Goal: Task Accomplishment & Management: Use online tool/utility

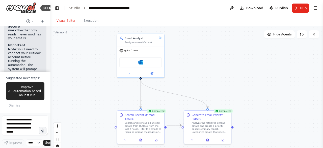
click at [61, 23] on button "Visual Editor" at bounding box center [65, 21] width 27 height 11
click at [226, 120] on div "Analyze the retrieved unread emails and create a priority-based summary report.…" at bounding box center [210, 126] width 37 height 12
click at [211, 137] on button at bounding box center [207, 139] width 16 height 5
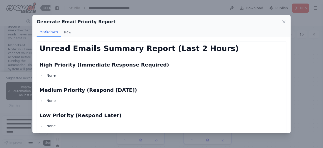
click at [121, 64] on h2 "High Priority (Immediate Response Required)" at bounding box center [161, 64] width 244 height 7
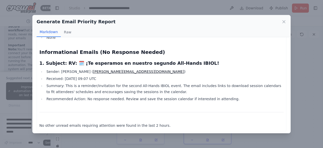
scroll to position [90, 0]
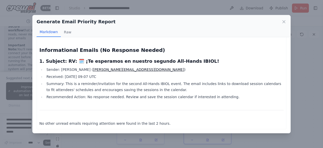
click at [295, 82] on div "Generate Email Priority Report Markdown Raw Unread Emails Summary Report (Last …" at bounding box center [161, 74] width 323 height 148
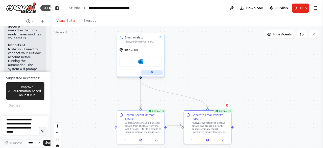
click at [152, 74] on button at bounding box center [152, 72] width 22 height 5
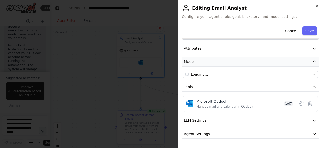
scroll to position [28, 0]
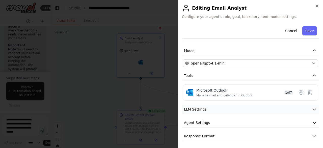
click at [215, 106] on button "LLM Settings" at bounding box center [250, 108] width 137 height 9
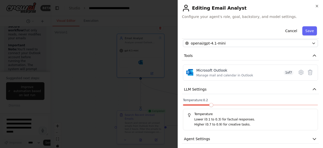
scroll to position [64, 0]
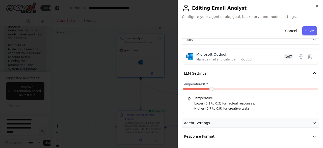
click at [214, 119] on button "Agent Settings" at bounding box center [250, 122] width 137 height 9
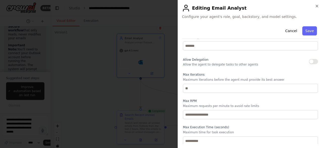
scroll to position [199, 0]
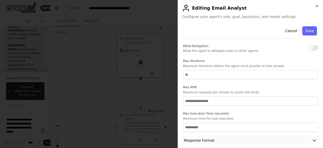
click at [210, 138] on span "Response Format" at bounding box center [199, 140] width 31 height 5
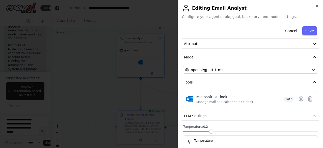
scroll to position [0, 0]
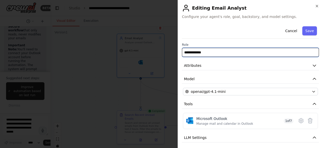
click at [275, 51] on input "**********" at bounding box center [250, 52] width 137 height 9
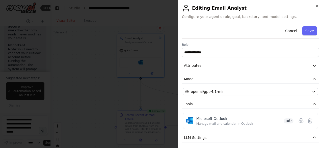
click at [109, 68] on div at bounding box center [161, 74] width 323 height 148
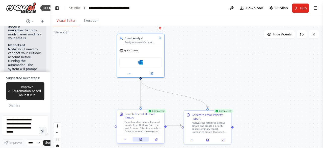
click at [143, 137] on button at bounding box center [140, 139] width 16 height 5
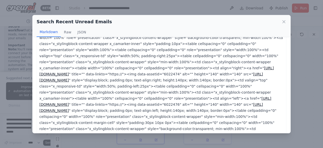
scroll to position [384, 0]
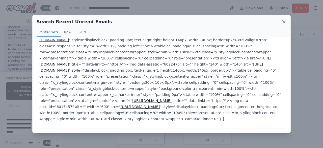
click at [284, 22] on icon at bounding box center [283, 21] width 5 height 5
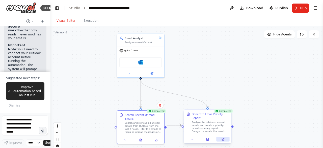
click at [225, 137] on button at bounding box center [223, 139] width 13 height 5
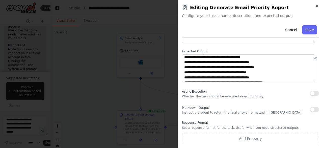
scroll to position [0, 0]
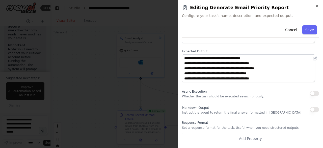
click at [141, 24] on div at bounding box center [161, 74] width 323 height 148
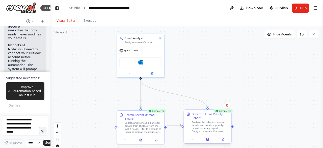
click at [224, 138] on div at bounding box center [207, 139] width 47 height 8
click at [223, 138] on icon at bounding box center [224, 139] width 2 height 2
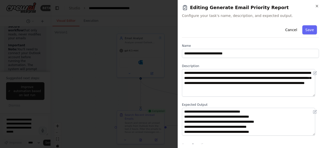
scroll to position [25, 0]
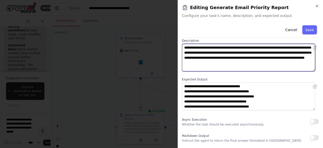
click at [284, 65] on textarea "**********" at bounding box center [248, 58] width 133 height 28
drag, startPoint x: 284, startPoint y: 65, endPoint x: 168, endPoint y: 47, distance: 118.2
click at [168, 47] on body "BETA Build a crew that is accessing my emails in outlook in the last 2 hours (u…" at bounding box center [161, 74] width 323 height 148
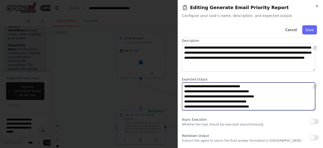
click at [254, 85] on textarea "**********" at bounding box center [248, 96] width 133 height 28
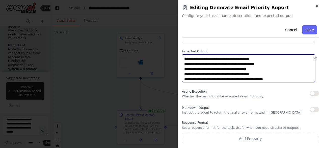
scroll to position [5, 0]
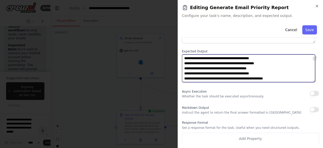
click at [297, 79] on textarea "**********" at bounding box center [248, 68] width 133 height 28
paste textarea "**********"
type textarea "**********"
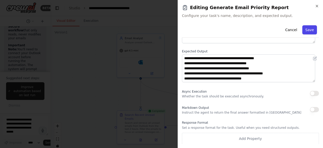
click at [304, 32] on button "Save" at bounding box center [309, 29] width 15 height 9
click at [302, 33] on button "Save" at bounding box center [309, 29] width 15 height 9
click at [316, 5] on icon "button" at bounding box center [317, 6] width 4 height 4
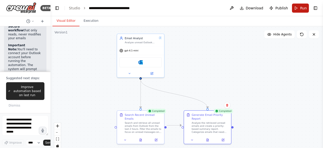
click at [303, 10] on span "Run" at bounding box center [303, 8] width 7 height 5
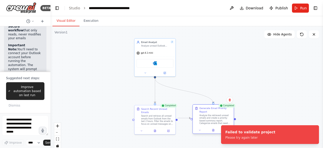
click at [208, 114] on div "Analyze the retrieved unread emails and create a priority-based summary report.…" at bounding box center [215, 119] width 32 height 11
click at [285, 63] on div ".deletable-edge-delete-btn { width: 20px; height: 20px; border: 0px solid #ffff…" at bounding box center [186, 89] width 273 height 126
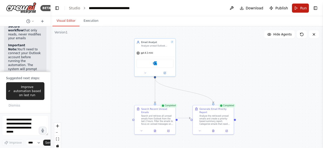
click at [302, 8] on span "Run" at bounding box center [303, 8] width 7 height 5
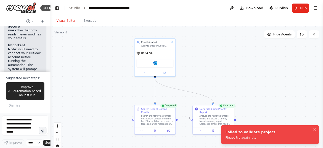
click at [247, 135] on div "Failed to validate project Please try again later" at bounding box center [250, 134] width 50 height 10
click at [156, 49] on div "gpt-4.1-mini" at bounding box center [155, 52] width 41 height 7
click at [162, 73] on button at bounding box center [164, 72] width 19 height 4
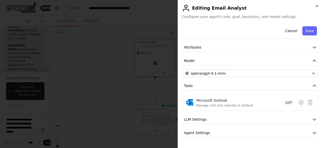
scroll to position [25, 0]
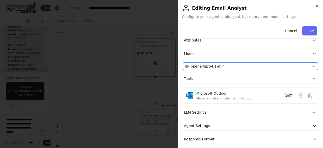
click at [215, 68] on span "openai/gpt-4.1-mini" at bounding box center [208, 66] width 35 height 5
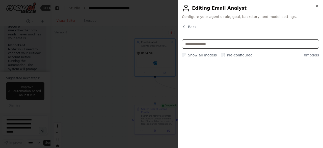
click at [207, 47] on input "text" at bounding box center [250, 43] width 137 height 9
type input "*"
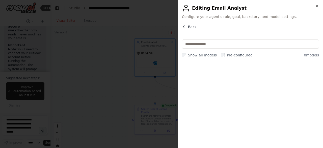
click at [187, 25] on button "Back" at bounding box center [189, 26] width 15 height 5
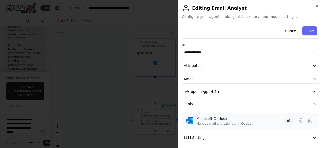
click at [207, 120] on div "Microsoft Outlook" at bounding box center [224, 118] width 57 height 5
click at [209, 97] on div "**********" at bounding box center [250, 96] width 137 height 145
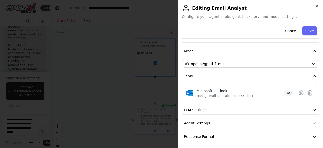
scroll to position [28, 0]
click at [249, 95] on div "Microsoft Outlook Manage mail and calendar in Outlook 1 of 7" at bounding box center [244, 93] width 97 height 10
click at [299, 92] on icon at bounding box center [301, 92] width 4 height 5
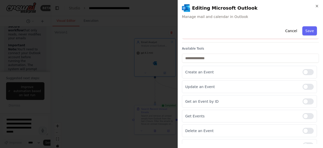
scroll to position [49, 0]
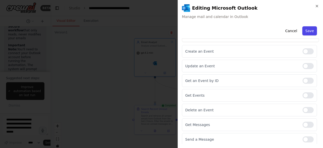
click at [307, 32] on button "Save" at bounding box center [309, 30] width 15 height 9
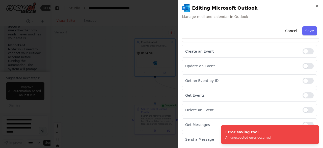
click at [268, 20] on div "**********" at bounding box center [250, 74] width 145 height 148
click at [286, 31] on button "Cancel" at bounding box center [291, 30] width 18 height 9
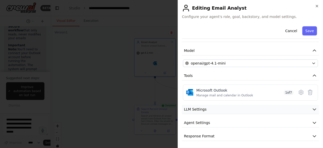
click at [257, 105] on button "LLM Settings" at bounding box center [250, 108] width 137 height 9
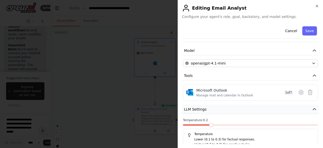
click at [257, 106] on button "LLM Settings" at bounding box center [250, 108] width 137 height 9
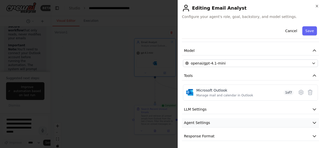
click at [240, 122] on button "Agent Settings" at bounding box center [250, 122] width 137 height 9
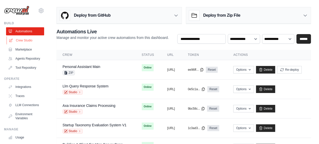
click at [22, 41] on link "Crew Studio" at bounding box center [26, 40] width 38 height 8
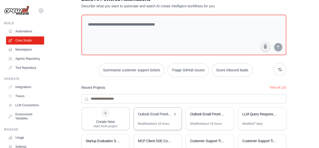
scroll to position [25, 0]
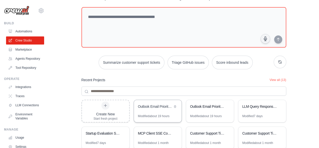
click at [155, 114] on div "Modified about 19 hours" at bounding box center [154, 116] width 32 height 4
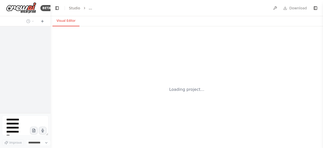
select select "****"
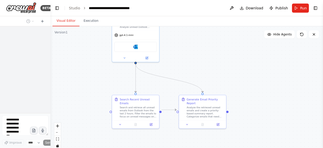
drag, startPoint x: 205, startPoint y: 81, endPoint x: 213, endPoint y: 39, distance: 42.2
click at [213, 39] on div ".deletable-edge-delete-btn { width: 20px; height: 20px; border: 0px solid #ffff…" at bounding box center [186, 89] width 273 height 126
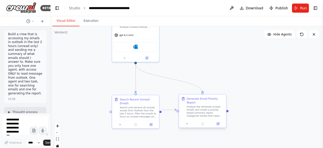
scroll to position [763, 0]
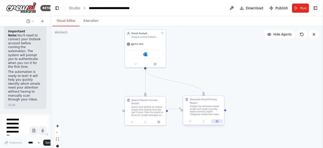
click at [216, 120] on icon at bounding box center [217, 121] width 2 height 2
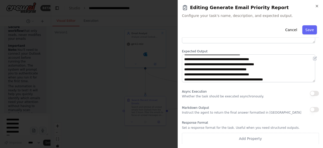
scroll to position [5, 0]
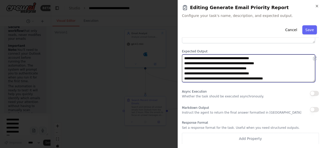
click at [290, 76] on textarea "**********" at bounding box center [248, 68] width 133 height 28
paste textarea "**********"
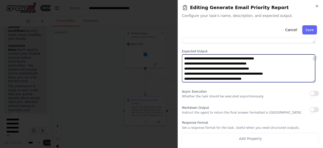
scroll to position [10, 0]
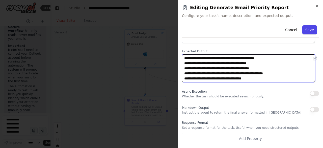
type textarea "**********"
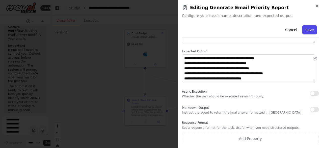
click at [305, 29] on button "Save" at bounding box center [309, 29] width 15 height 9
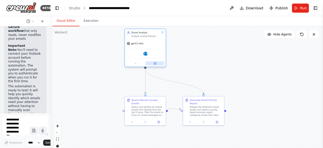
click at [155, 62] on icon at bounding box center [155, 63] width 2 height 2
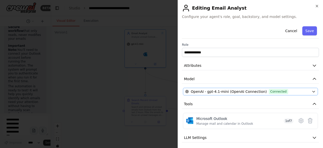
scroll to position [25, 0]
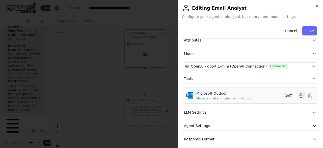
click at [298, 96] on icon at bounding box center [301, 95] width 6 height 6
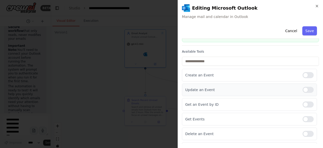
scroll to position [49, 0]
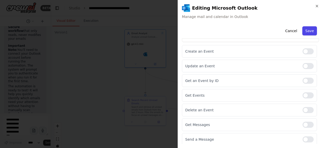
click at [305, 32] on button "Save" at bounding box center [309, 30] width 15 height 9
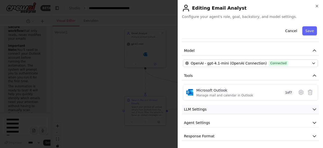
click at [240, 106] on button "LLM Settings" at bounding box center [250, 108] width 137 height 9
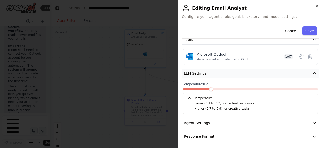
scroll to position [64, 0]
click at [230, 132] on button "Response Format" at bounding box center [250, 135] width 137 height 9
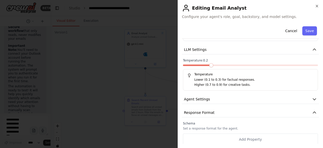
click at [115, 58] on div at bounding box center [161, 74] width 323 height 148
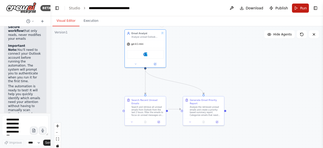
click at [300, 8] on button "Run" at bounding box center [300, 8] width 17 height 9
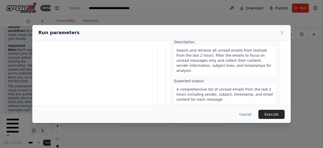
scroll to position [67, 0]
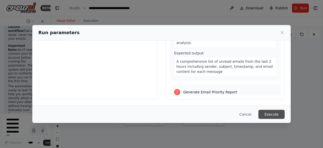
click at [272, 114] on button "Execute" at bounding box center [271, 114] width 26 height 9
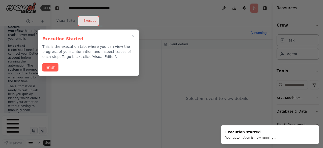
click at [86, 22] on div at bounding box center [88, 21] width 21 height 11
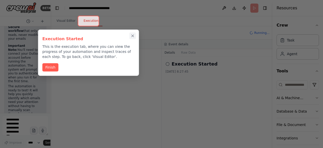
click at [132, 35] on icon "Close walkthrough" at bounding box center [132, 36] width 5 height 5
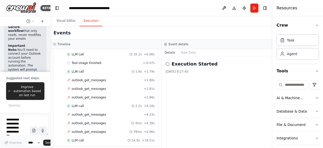
scroll to position [784, 0]
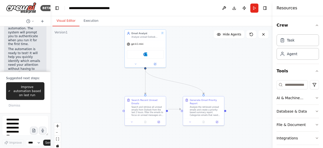
click at [62, 25] on button "Visual Editor" at bounding box center [65, 21] width 27 height 11
click at [218, 53] on div ".deletable-edge-delete-btn { width: 20px; height: 20px; border: 0px solid #ffff…" at bounding box center [161, 89] width 222 height 126
click at [83, 22] on button "Execution" at bounding box center [90, 21] width 23 height 11
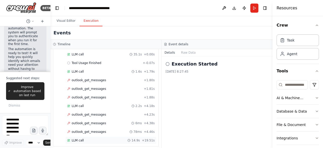
click at [86, 138] on div "LLM call 14.9s + 19.51s" at bounding box center [111, 140] width 88 height 4
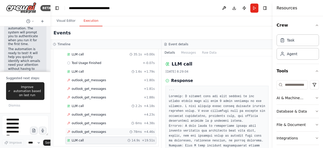
click at [101, 129] on span "outlook_get_messages" at bounding box center [89, 131] width 35 height 4
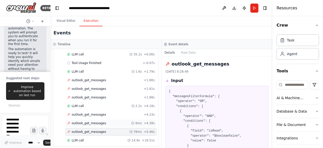
click at [99, 119] on div "outlook_get_messages 6ms + 4.38s" at bounding box center [110, 123] width 91 height 8
click at [99, 112] on span "outlook_get_messages" at bounding box center [89, 114] width 35 height 4
click at [102, 129] on div "outlook_get_messages 78ms + 4.46s" at bounding box center [111, 131] width 88 height 4
drag, startPoint x: 273, startPoint y: 81, endPoint x: 286, endPoint y: 78, distance: 12.6
click at [286, 78] on div "Resources Crew Task Agent Tools AI & Machine Learning Database & Data File & Do…" at bounding box center [298, 74] width 50 height 148
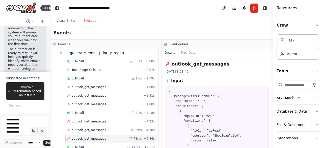
scroll to position [120, 0]
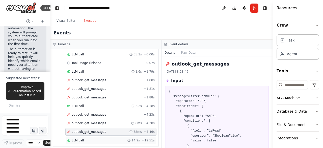
click at [76, 138] on span "LLM call" at bounding box center [78, 140] width 12 height 4
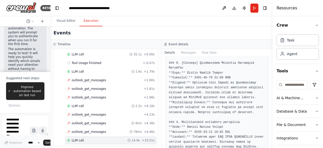
scroll to position [177, 0]
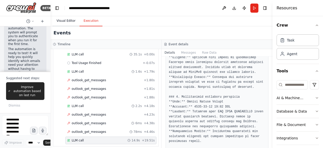
click at [70, 21] on button "Visual Editor" at bounding box center [65, 21] width 27 height 11
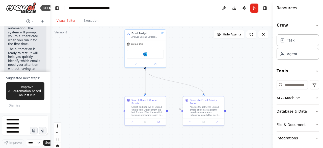
click at [239, 81] on div ".deletable-edge-delete-btn { width: 20px; height: 20px; border: 0px solid #ffff…" at bounding box center [161, 89] width 222 height 126
click at [244, 107] on div ".deletable-edge-delete-btn { width: 20px; height: 20px; border: 0px solid #ffff…" at bounding box center [161, 89] width 222 height 126
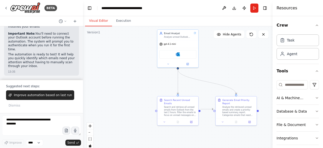
scroll to position [511, 0]
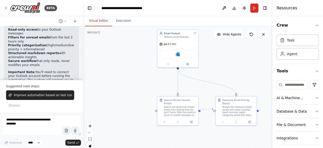
drag, startPoint x: 50, startPoint y: 110, endPoint x: 83, endPoint y: 111, distance: 33.3
click at [83, 111] on div "BETA Build a crew that is accessing my emails in outlook in the last 2 hours (u…" at bounding box center [161, 74] width 323 height 148
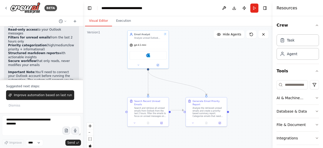
drag, startPoint x: 244, startPoint y: 84, endPoint x: 214, endPoint y: 85, distance: 30.0
click at [214, 85] on div ".deletable-edge-delete-btn { width: 20px; height: 20px; border: 0px solid #ffff…" at bounding box center [178, 89] width 190 height 126
click at [119, 19] on button "Execution" at bounding box center [123, 21] width 23 height 11
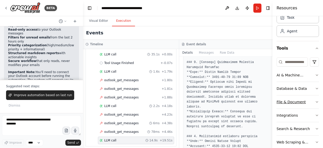
scroll to position [45, 0]
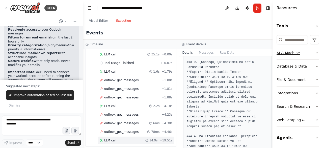
click at [315, 52] on icon "button" at bounding box center [317, 53] width 4 height 4
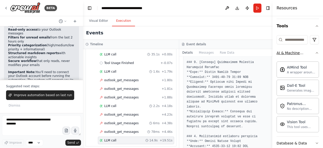
click at [315, 52] on icon "button" at bounding box center [317, 53] width 4 height 4
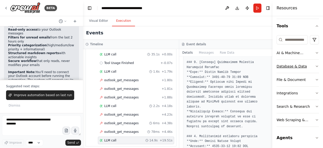
click at [304, 66] on button "Database & Data" at bounding box center [298, 66] width 42 height 13
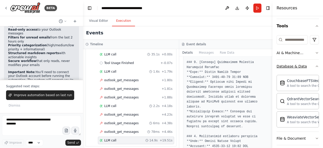
click at [304, 66] on button "Database & Data" at bounding box center [298, 66] width 42 height 13
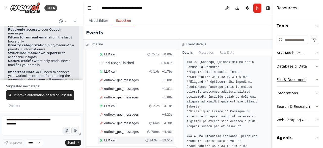
click at [305, 83] on button "File & Document" at bounding box center [298, 79] width 42 height 13
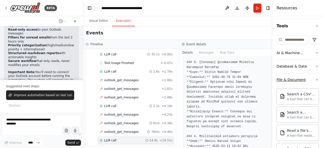
click at [305, 83] on button "File & Document" at bounding box center [298, 79] width 42 height 13
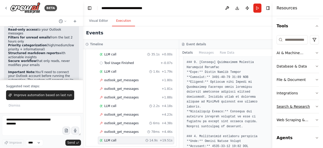
click at [307, 105] on button "Search & Research" at bounding box center [298, 106] width 42 height 13
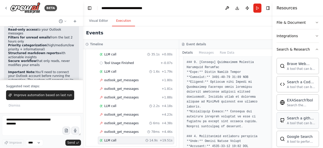
scroll to position [70, 0]
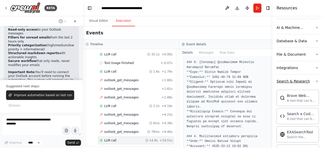
click at [310, 83] on button "Search & Research" at bounding box center [298, 80] width 42 height 13
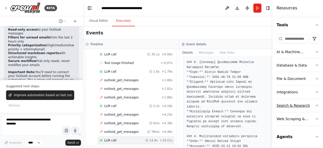
scroll to position [45, 0]
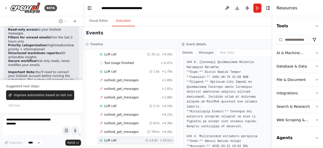
click at [207, 54] on button "Messages" at bounding box center [206, 52] width 21 height 7
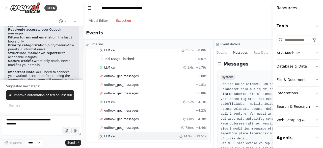
scroll to position [120, 0]
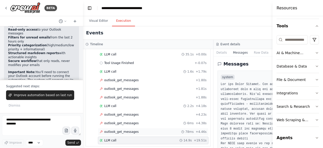
click at [120, 128] on div "outlook_get_messages 78ms + 4.46s" at bounding box center [153, 132] width 111 height 8
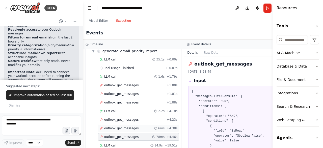
click at [122, 124] on div "outlook_get_messages 6ms + 4.38s" at bounding box center [138, 128] width 81 height 8
click at [124, 117] on span "outlook_get_messages" at bounding box center [121, 119] width 35 height 4
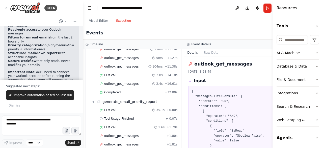
scroll to position [45, 0]
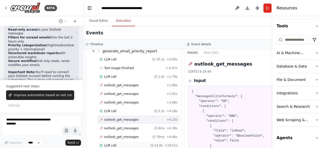
click at [123, 141] on div "LLM call 14.9s + 19.51s" at bounding box center [138, 145] width 81 height 8
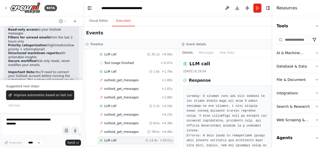
scroll to position [0, 0]
click at [200, 54] on button "Messages" at bounding box center [206, 52] width 21 height 7
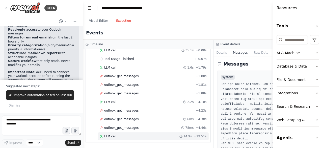
scroll to position [120, 0]
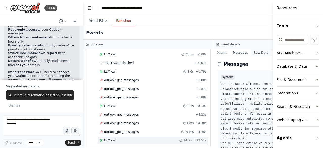
click at [251, 53] on button "Raw Data" at bounding box center [261, 52] width 21 height 7
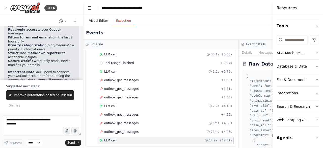
click at [96, 24] on button "Visual Editor" at bounding box center [98, 21] width 27 height 11
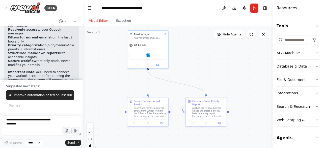
click at [225, 80] on div ".deletable-edge-delete-btn { width: 20px; height: 20px; border: 0px solid #ffff…" at bounding box center [178, 89] width 190 height 126
click at [212, 111] on div "Analyze the retrieved unread emails and create a priority-based summary report.…" at bounding box center [208, 111] width 32 height 11
click at [219, 54] on div ".deletable-edge-delete-btn { width: 20px; height: 20px; border: 0px solid #ffff…" at bounding box center [178, 89] width 190 height 126
click at [142, 110] on div "Search and retrieve all unread emails from Outlook from the last 2 hours. Filte…" at bounding box center [150, 111] width 32 height 11
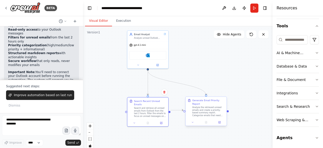
click at [209, 107] on div "Analyze the retrieved unread emails and create a priority-based summary report.…" at bounding box center [208, 111] width 32 height 11
drag, startPoint x: 274, startPoint y: 30, endPoint x: 280, endPoint y: 27, distance: 6.2
click at [280, 27] on div "Resources Crew Task Agent Tools AI & Machine Learning Database & Data File & Do…" at bounding box center [298, 74] width 50 height 148
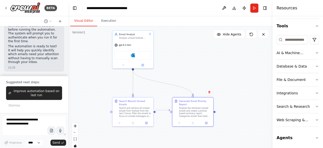
scroll to position [736, 0]
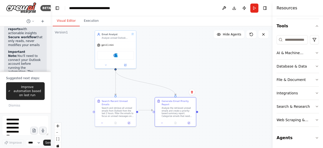
drag, startPoint x: 81, startPoint y: 41, endPoint x: 28, endPoint y: 40, distance: 53.5
click at [28, 40] on div "BETA Build a crew that is accessing my emails in outlook in the last 2 hours (u…" at bounding box center [25, 74] width 51 height 148
click at [263, 8] on button "Toggle Right Sidebar" at bounding box center [264, 8] width 7 height 7
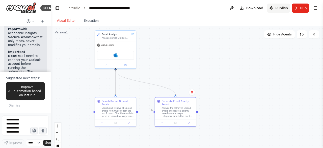
click at [280, 8] on span "Publish" at bounding box center [281, 8] width 13 height 5
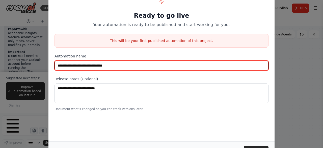
click at [148, 65] on input "**********" at bounding box center [162, 66] width 214 height 10
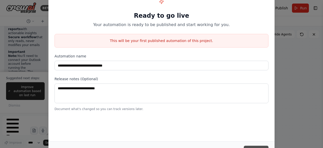
click at [253, 146] on button "Publish" at bounding box center [256, 149] width 25 height 9
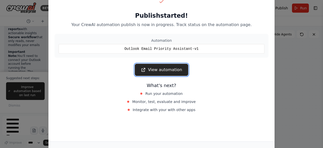
click at [173, 67] on link "View automation" at bounding box center [161, 70] width 53 height 12
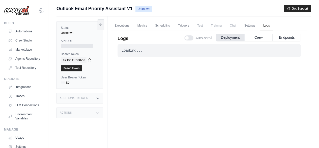
click at [24, 36] on ul "Automations Crew Studio Marketplace Agents Repository Tool Repository" at bounding box center [25, 49] width 38 height 44
click at [24, 31] on link "Automations" at bounding box center [26, 31] width 38 height 8
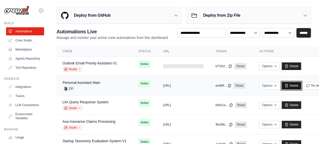
click at [298, 84] on link "Delete" at bounding box center [291, 86] width 19 height 8
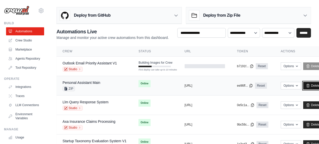
click at [310, 84] on icon at bounding box center [308, 86] width 4 height 4
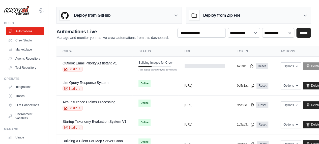
click at [151, 44] on div "**********" at bounding box center [184, 100] width 255 height 145
click at [105, 67] on div "Studio" at bounding box center [90, 69] width 55 height 5
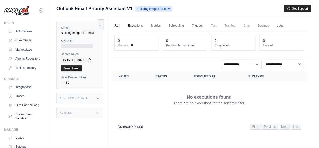
click at [117, 25] on link "Run" at bounding box center [118, 25] width 12 height 11
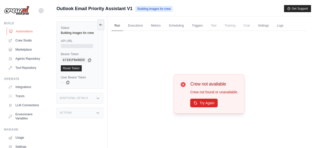
click at [27, 33] on link "Automations" at bounding box center [26, 31] width 38 height 8
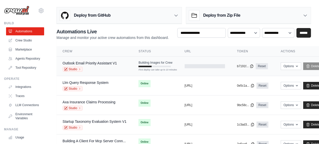
click at [130, 68] on td "Outlook Email Priority Assistant V1 Studio" at bounding box center [95, 66] width 76 height 19
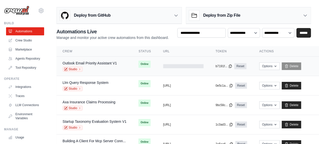
click at [109, 66] on div "Outlook Email Priority Assistant V1 Studio" at bounding box center [90, 66] width 55 height 11
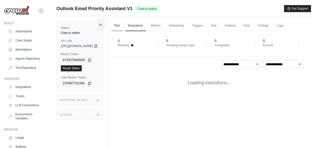
click at [123, 24] on link "Run" at bounding box center [118, 25] width 12 height 11
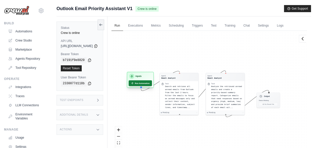
click at [152, 83] on button "Run Automation" at bounding box center [140, 83] width 23 height 6
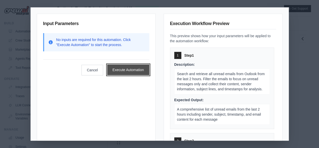
click at [136, 69] on button "Execute Automation" at bounding box center [128, 69] width 42 height 11
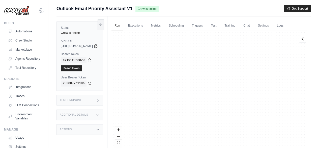
scroll to position [2091, 0]
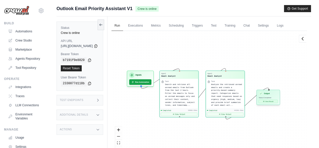
click at [278, 100] on button "View Result" at bounding box center [268, 100] width 19 height 3
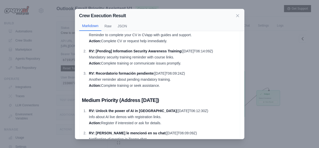
scroll to position [50, 0]
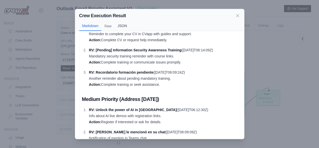
click at [122, 27] on button "JSON" at bounding box center [122, 26] width 15 height 10
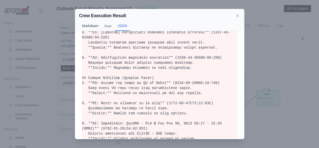
click at [85, 29] on button "Markdown" at bounding box center [90, 26] width 22 height 10
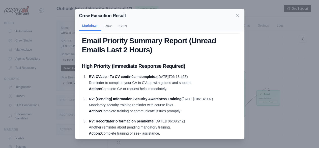
scroll to position [0, 0]
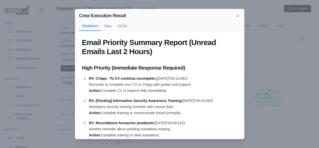
click at [279, 56] on div "Crew Execution Result Markdown Raw JSON Email Priority Summary Report (Unread E…" at bounding box center [159, 74] width 319 height 148
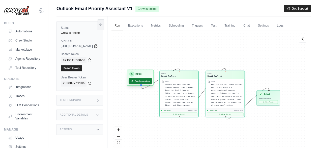
click at [149, 79] on button "Run Automation" at bounding box center [140, 81] width 23 height 6
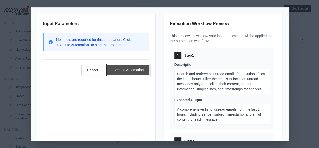
click at [130, 70] on button "Execute Automation" at bounding box center [128, 69] width 42 height 11
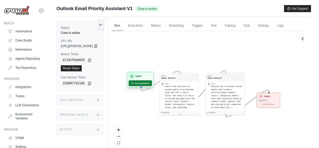
click at [147, 82] on button "Run Automation" at bounding box center [140, 83] width 23 height 6
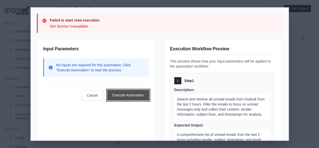
click at [124, 90] on button "Execute Automation" at bounding box center [128, 95] width 42 height 11
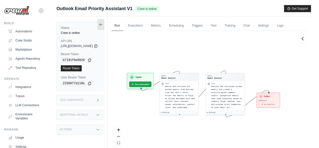
click at [104, 27] on button at bounding box center [101, 24] width 7 height 11
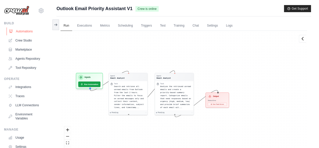
click at [16, 28] on link "Automations" at bounding box center [26, 31] width 38 height 8
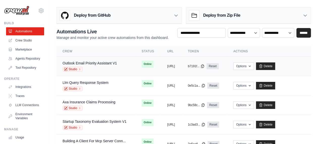
click at [109, 61] on div "Outlook Email Priority Assistant V1" at bounding box center [90, 63] width 55 height 5
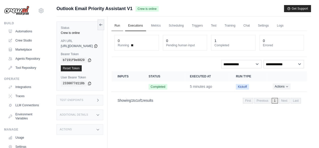
click at [123, 23] on link "Run" at bounding box center [118, 25] width 12 height 11
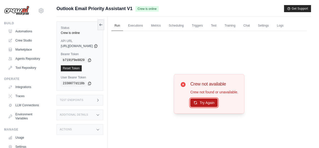
click at [206, 101] on button "Try Again" at bounding box center [204, 102] width 28 height 9
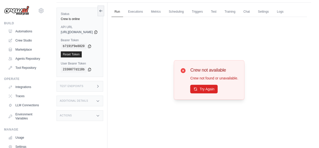
scroll to position [21, 0]
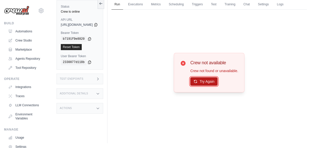
click at [211, 80] on button "Try Again" at bounding box center [204, 81] width 28 height 9
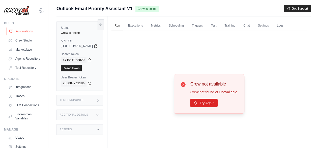
click at [24, 29] on link "Automations" at bounding box center [26, 31] width 38 height 8
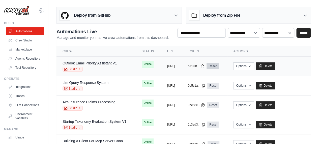
click at [219, 64] on link "Reset" at bounding box center [213, 66] width 12 height 6
click at [254, 67] on button "Options" at bounding box center [243, 66] width 20 height 8
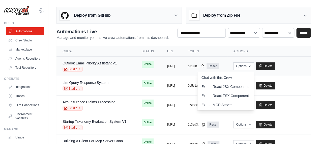
click at [153, 58] on td "Online" at bounding box center [148, 64] width 25 height 15
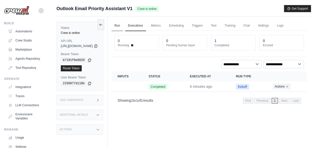
click at [123, 25] on link "Run" at bounding box center [118, 25] width 12 height 11
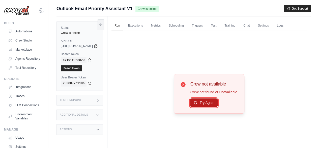
click at [212, 101] on button "Try Again" at bounding box center [204, 102] width 28 height 9
click at [16, 30] on link "Automations" at bounding box center [26, 31] width 38 height 8
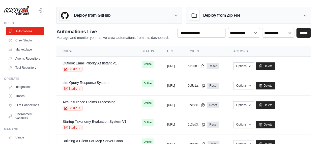
click at [21, 9] on img at bounding box center [16, 11] width 25 height 10
click at [21, 10] on img at bounding box center [16, 11] width 25 height 10
click at [119, 65] on div "Outlook Email Priority Assistant V1 Studio" at bounding box center [96, 66] width 67 height 11
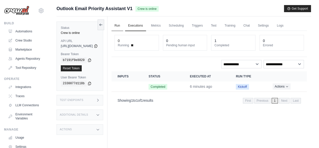
click at [123, 25] on link "Run" at bounding box center [118, 25] width 12 height 11
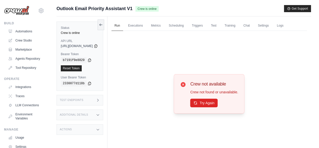
click at [186, 81] on icon at bounding box center [183, 84] width 6 height 6
click at [186, 85] on icon at bounding box center [183, 84] width 5 height 5
click at [186, 83] on icon at bounding box center [183, 84] width 5 height 5
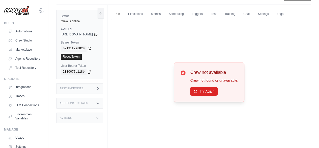
scroll to position [21, 0]
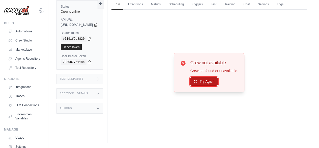
click at [198, 82] on icon at bounding box center [196, 81] width 4 height 4
click at [197, 81] on icon at bounding box center [195, 81] width 3 height 3
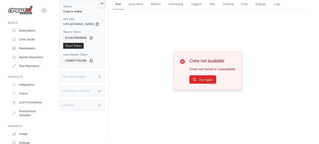
scroll to position [0, 0]
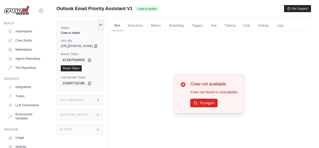
click at [20, 8] on img at bounding box center [16, 11] width 25 height 10
click at [17, 12] on img at bounding box center [16, 11] width 25 height 10
click at [19, 13] on img at bounding box center [16, 11] width 25 height 10
drag, startPoint x: 19, startPoint y: 13, endPoint x: 33, endPoint y: 12, distance: 14.7
click at [19, 13] on img at bounding box center [16, 11] width 25 height 10
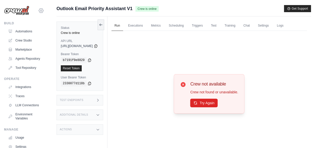
click at [38, 11] on icon at bounding box center [41, 11] width 6 height 6
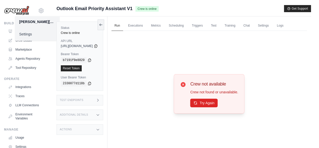
click at [26, 33] on link "Settings" at bounding box center [37, 34] width 44 height 9
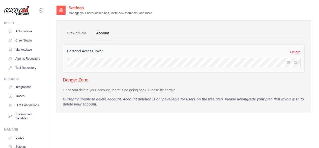
drag, startPoint x: 12, startPoint y: 9, endPoint x: 15, endPoint y: 33, distance: 24.5
click at [12, 9] on img at bounding box center [16, 11] width 25 height 10
click at [19, 30] on link "Automations" at bounding box center [26, 31] width 38 height 8
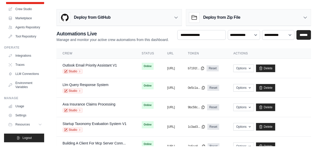
scroll to position [41, 0]
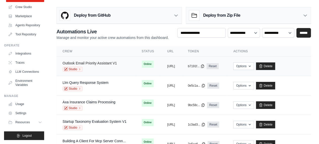
click at [103, 64] on link "Outlook Email Priority Assistant V1" at bounding box center [90, 63] width 55 height 4
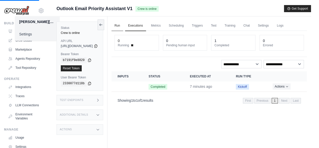
click at [123, 24] on link "Run" at bounding box center [118, 25] width 12 height 11
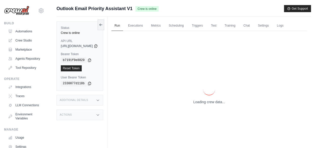
click at [209, 101] on p "Loading crew data..." at bounding box center [209, 101] width 32 height 5
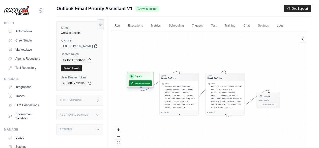
click at [152, 82] on button "Run Automation" at bounding box center [140, 83] width 23 height 6
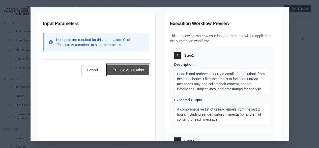
click at [127, 66] on button "Execute Automation" at bounding box center [128, 69] width 42 height 11
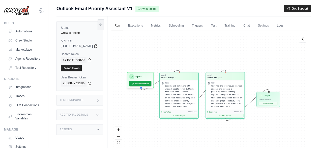
scroll to position [3388, 0]
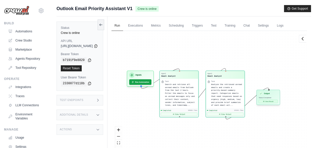
click at [265, 101] on icon at bounding box center [264, 101] width 2 height 2
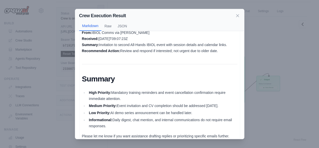
scroll to position [21, 0]
click at [288, 102] on div "Crew Execution Result Markdown Raw JSON Email Priority Summary Report (Unread E…" at bounding box center [159, 74] width 319 height 148
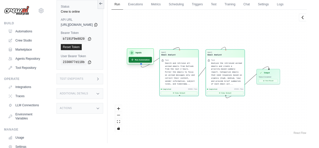
click at [152, 60] on button "Run Automation" at bounding box center [140, 60] width 23 height 6
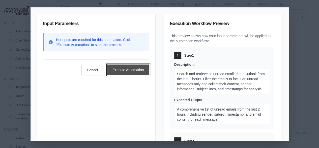
click at [127, 72] on button "Execute Automation" at bounding box center [128, 69] width 42 height 11
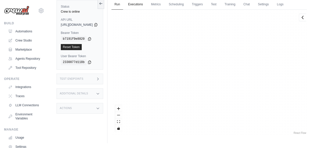
scroll to position [3741, 0]
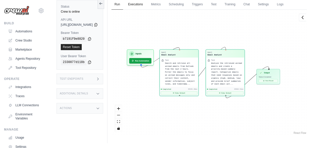
click at [146, 6] on link "Executions" at bounding box center [135, 4] width 21 height 11
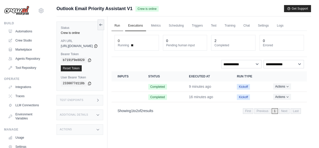
click at [123, 22] on link "Run" at bounding box center [118, 25] width 12 height 11
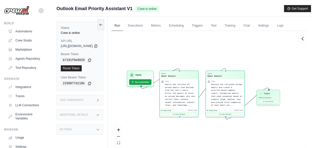
click at [280, 99] on div "Output Status: Completed View Result" at bounding box center [268, 97] width 23 height 15
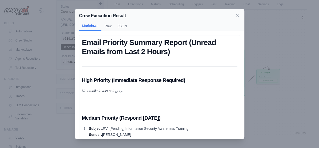
click at [269, 75] on div "Crew Execution Result Markdown Raw JSON Email Priority Summary Report (Unread E…" at bounding box center [159, 74] width 319 height 148
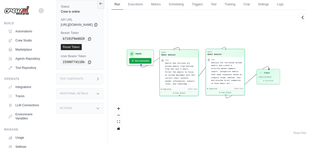
click at [239, 68] on span "Analyze the retrieved unread emails and create a priority-based summary report.…" at bounding box center [226, 72] width 31 height 23
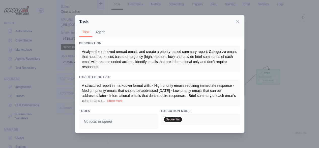
click at [150, 59] on div "Analyze the retrieved unread emails and create a priority-based summary report.…" at bounding box center [159, 59] width 155 height 20
click at [116, 71] on div "Analyze the retrieved unread emails and create a priority-based summary report.…" at bounding box center [159, 59] width 161 height 26
click at [98, 64] on div "Analyze the retrieved unread emails and create a priority-based summary report.…" at bounding box center [159, 59] width 155 height 20
click at [100, 69] on div "Analyze the retrieved unread emails and create a priority-based summary report.…" at bounding box center [159, 59] width 155 height 20
click at [107, 99] on button "Show more" at bounding box center [114, 100] width 15 height 4
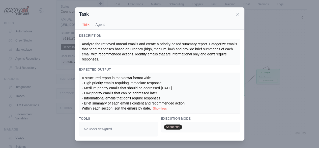
click at [274, 50] on div "Task Task Agent Description Analyze the retrieved unread emails and create a pr…" at bounding box center [159, 74] width 319 height 148
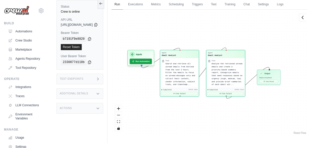
click at [123, 7] on link "Run" at bounding box center [118, 4] width 12 height 11
click at [146, 5] on link "Executions" at bounding box center [135, 4] width 21 height 11
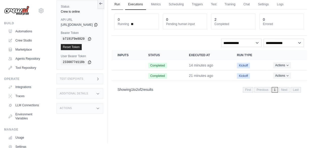
click at [123, 6] on link "Run" at bounding box center [118, 4] width 12 height 11
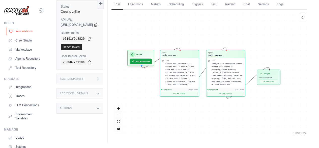
click at [27, 33] on link "Automations" at bounding box center [26, 31] width 38 height 8
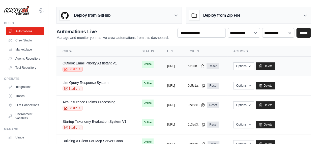
click at [75, 68] on link "Studio" at bounding box center [73, 69] width 20 height 5
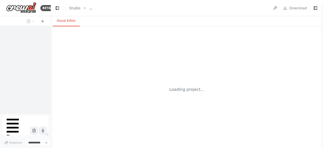
select select "****"
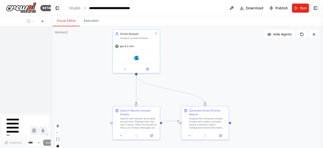
scroll to position [759, 0]
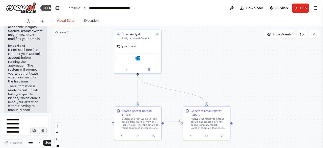
drag, startPoint x: 206, startPoint y: 68, endPoint x: 212, endPoint y: 46, distance: 22.5
click at [212, 46] on div ".deletable-edge-delete-btn { width: 20px; height: 20px; border: 0px solid #ffff…" at bounding box center [187, 89] width 272 height 126
click at [226, 133] on div at bounding box center [206, 135] width 47 height 8
click at [222, 134] on icon at bounding box center [222, 135] width 2 height 2
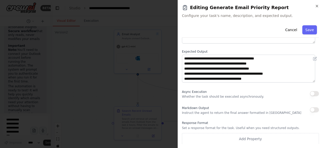
scroll to position [53, 0]
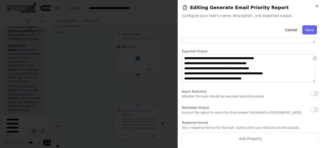
click at [311, 109] on button "button" at bounding box center [314, 109] width 9 height 5
click at [198, 124] on div "Response Format Set a response format for the task. Useful when you need struct…" at bounding box center [250, 132] width 137 height 24
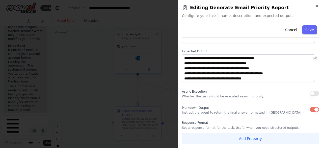
click at [250, 139] on button "Add Property" at bounding box center [250, 138] width 137 height 12
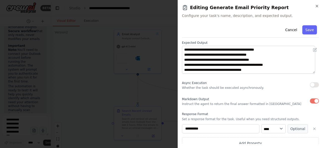
scroll to position [66, 0]
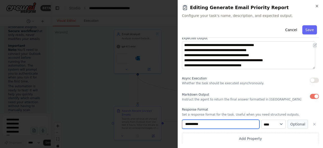
click at [242, 126] on input "**********" at bounding box center [220, 123] width 77 height 9
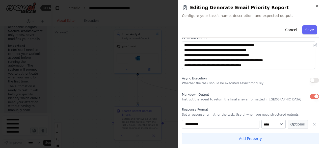
click at [242, 138] on button "Add Property" at bounding box center [250, 138] width 137 height 12
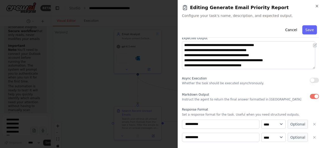
scroll to position [79, 0]
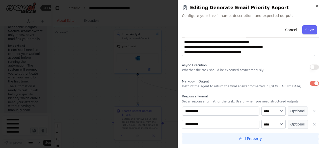
click at [244, 135] on button "Add Property" at bounding box center [250, 138] width 137 height 12
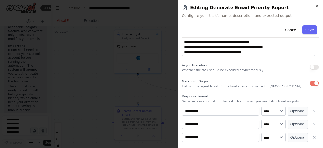
scroll to position [93, 0]
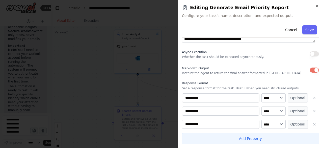
click at [243, 139] on button "Add Property" at bounding box center [250, 138] width 137 height 12
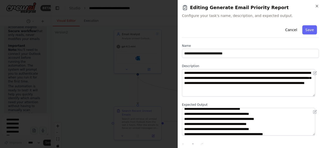
scroll to position [0, 0]
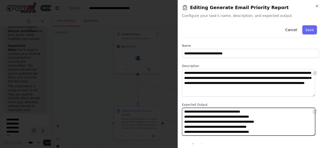
drag, startPoint x: 269, startPoint y: 116, endPoint x: 187, endPoint y: 118, distance: 82.3
click at [187, 118] on textarea "**********" at bounding box center [248, 122] width 133 height 28
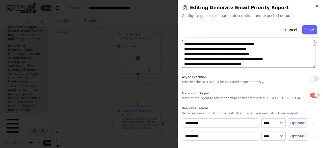
scroll to position [106, 0]
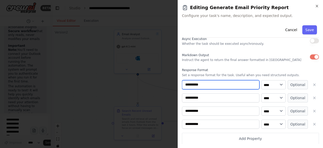
click at [224, 86] on input "**********" at bounding box center [220, 84] width 77 height 9
drag, startPoint x: 224, startPoint y: 86, endPoint x: 177, endPoint y: 83, distance: 47.5
click at [176, 86] on body "BETA Build a crew that is accessing my emails in outlook in the last 2 hours (u…" at bounding box center [161, 74] width 323 height 148
paste input "**********"
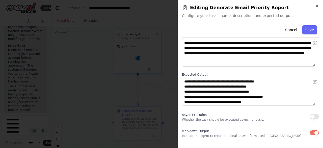
type input "**********"
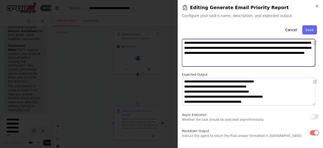
scroll to position [0, 0]
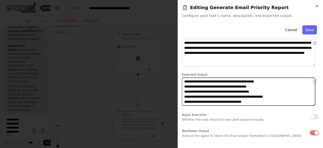
click at [283, 89] on textarea "**********" at bounding box center [248, 91] width 133 height 28
drag, startPoint x: 277, startPoint y: 93, endPoint x: 187, endPoint y: 89, distance: 89.9
click at [187, 89] on textarea "**********" at bounding box center [248, 91] width 133 height 28
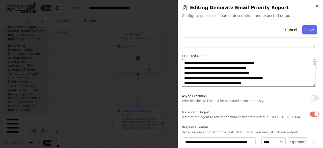
scroll to position [81, 0]
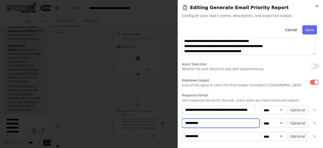
drag, startPoint x: 217, startPoint y: 125, endPoint x: 182, endPoint y: 116, distance: 35.8
click at [182, 116] on div "**********" at bounding box center [250, 137] width 137 height 64
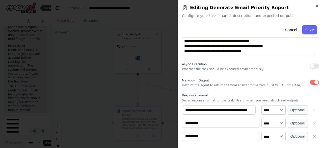
click at [182, 115] on div "**********" at bounding box center [250, 137] width 137 height 64
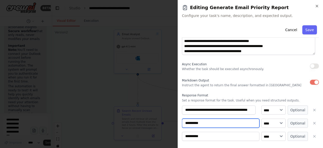
click at [215, 123] on input "**********" at bounding box center [220, 122] width 77 height 9
drag, startPoint x: 213, startPoint y: 123, endPoint x: 175, endPoint y: 123, distance: 38.4
click at [175, 123] on body "BETA Build a crew that is accessing my emails in outlook in the last 2 hours (u…" at bounding box center [161, 74] width 323 height 148
paste input "**********"
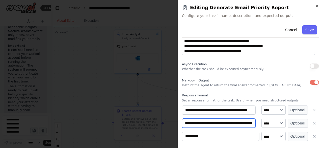
click at [198, 123] on input "**********" at bounding box center [219, 122] width 74 height 9
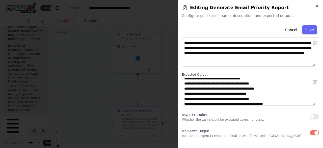
scroll to position [0, 0]
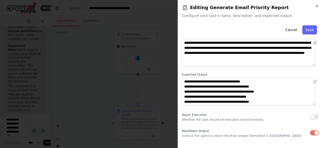
type input "**********"
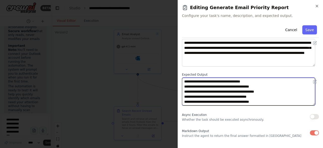
drag, startPoint x: 262, startPoint y: 97, endPoint x: 186, endPoint y: 97, distance: 75.5
click at [186, 97] on textarea "**********" at bounding box center [248, 91] width 133 height 28
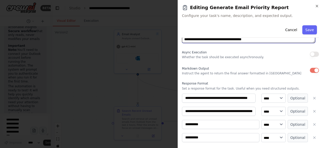
scroll to position [106, 0]
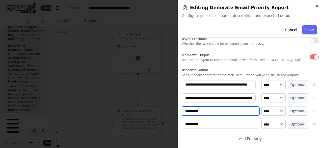
drag, startPoint x: 209, startPoint y: 110, endPoint x: 171, endPoint y: 112, distance: 38.4
click at [171, 112] on body "BETA Build a crew that is accessing my emails in outlook in the last 2 hours (u…" at bounding box center [161, 74] width 323 height 148
paste input "**********"
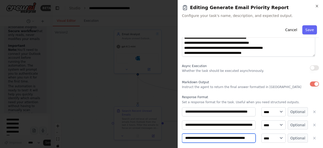
scroll to position [55, 0]
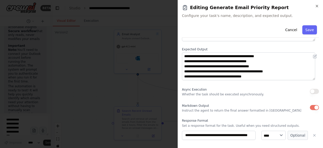
type input "**********"
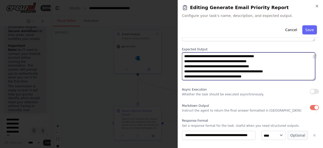
scroll to position [0, 0]
drag, startPoint x: 267, startPoint y: 67, endPoint x: 186, endPoint y: 68, distance: 81.0
click at [186, 68] on textarea "**********" at bounding box center [248, 66] width 133 height 28
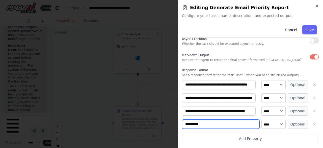
drag, startPoint x: 229, startPoint y: 122, endPoint x: 168, endPoint y: 123, distance: 61.1
click at [168, 123] on body "BETA Build a crew that is accessing my emails in outlook in the last 2 hours (u…" at bounding box center [161, 74] width 323 height 148
paste input "**********"
click at [205, 127] on input "**********" at bounding box center [219, 123] width 74 height 9
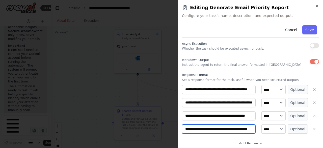
scroll to position [106, 0]
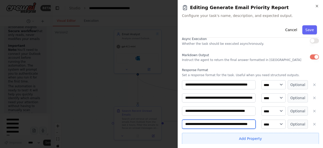
type input "**********"
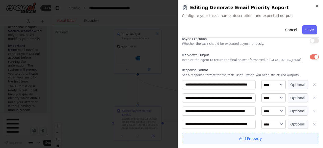
click at [243, 140] on button "Add Property" at bounding box center [250, 138] width 137 height 12
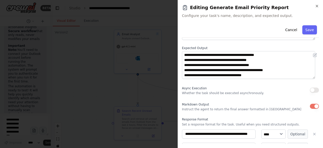
scroll to position [55, 0]
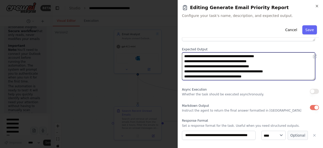
drag, startPoint x: 291, startPoint y: 71, endPoint x: 187, endPoint y: 72, distance: 104.5
click at [187, 72] on textarea "**********" at bounding box center [248, 66] width 133 height 28
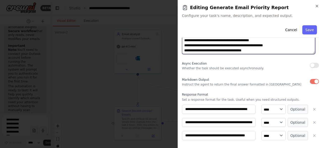
scroll to position [119, 0]
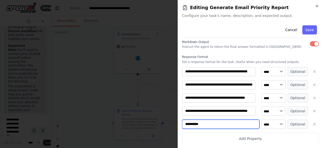
drag, startPoint x: 215, startPoint y: 125, endPoint x: 174, endPoint y: 125, distance: 40.6
click at [174, 125] on body "BETA Build a crew that is accessing my emails in outlook in the last 2 hours (u…" at bounding box center [161, 74] width 323 height 148
paste input "**********"
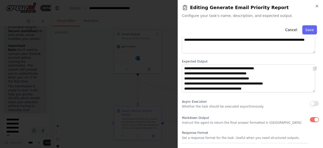
type input "**********"
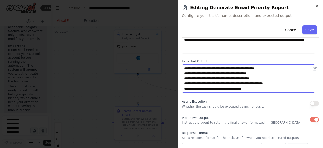
scroll to position [0, 0]
click at [256, 89] on textarea "**********" at bounding box center [248, 78] width 133 height 28
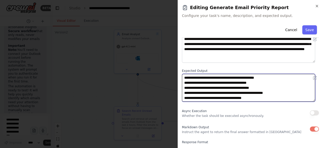
scroll to position [43, 0]
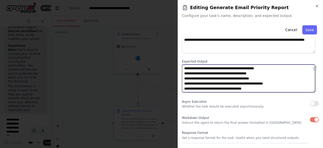
drag, startPoint x: 255, startPoint y: 89, endPoint x: 176, endPoint y: 90, distance: 79.2
click at [176, 90] on body "BETA Build a crew that is accessing my emails in outlook in the last 2 hours (u…" at bounding box center [161, 74] width 323 height 148
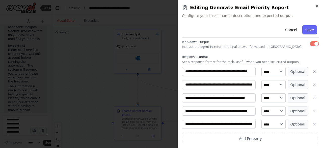
scroll to position [94, 0]
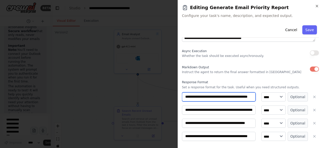
click at [226, 99] on input "**********" at bounding box center [219, 96] width 74 height 9
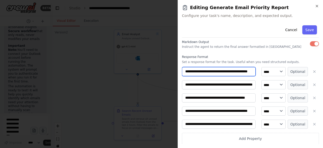
scroll to position [0, 11]
drag, startPoint x: 205, startPoint y: 72, endPoint x: 258, endPoint y: 70, distance: 52.8
click at [258, 70] on div "**********" at bounding box center [250, 71] width 137 height 9
type input "**********"
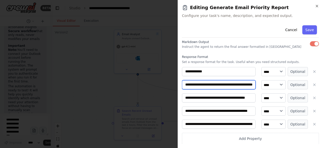
scroll to position [0, 19]
drag, startPoint x: 211, startPoint y: 85, endPoint x: 260, endPoint y: 84, distance: 48.5
click at [260, 84] on div "**********" at bounding box center [250, 84] width 137 height 9
type input "**********"
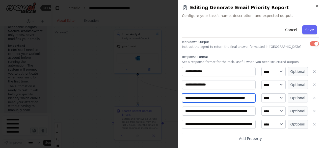
scroll to position [0, 5]
drag, startPoint x: 204, startPoint y: 97, endPoint x: 261, endPoint y: 96, distance: 56.8
click at [261, 96] on div "**********" at bounding box center [250, 97] width 137 height 9
type input "**********"
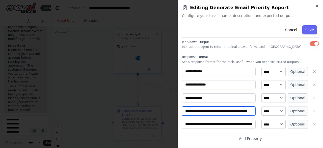
scroll to position [0, 9]
drag, startPoint x: 218, startPoint y: 112, endPoint x: 259, endPoint y: 112, distance: 41.1
click at [259, 112] on div "**********" at bounding box center [250, 110] width 137 height 9
type input "**********"
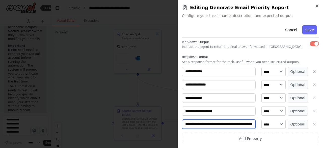
scroll to position [0, 33]
drag, startPoint x: 208, startPoint y: 125, endPoint x: 258, endPoint y: 122, distance: 50.3
click at [258, 122] on div "**********" at bounding box center [250, 123] width 137 height 9
type input "**********"
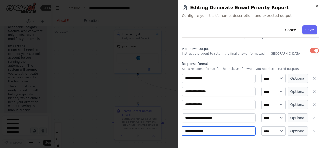
scroll to position [119, 0]
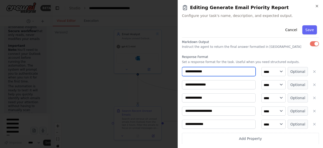
drag, startPoint x: 212, startPoint y: 70, endPoint x: 158, endPoint y: 70, distance: 54.3
click at [158, 70] on body "BETA Build a crew that is accessing my emails in outlook in the last 2 hours (u…" at bounding box center [161, 74] width 323 height 148
type input "*******"
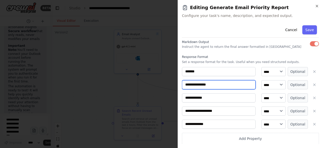
click at [207, 85] on input "**********" at bounding box center [219, 84] width 74 height 9
click at [206, 85] on input "**********" at bounding box center [219, 84] width 74 height 9
drag, startPoint x: 221, startPoint y: 85, endPoint x: 163, endPoint y: 85, distance: 58.0
click at [163, 85] on body "BETA Build a crew that is accessing my emails in outlook in the last 2 hours (u…" at bounding box center [161, 74] width 323 height 148
paste input
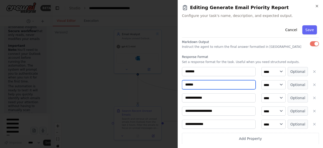
type input "******"
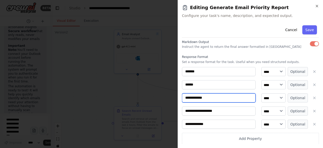
click at [201, 99] on input "**********" at bounding box center [219, 97] width 74 height 9
paste input
type input "*******"
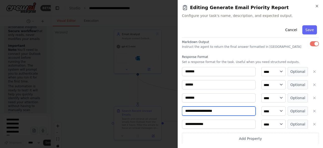
click at [205, 112] on input "**********" at bounding box center [219, 110] width 74 height 9
paste input
type input "**********"
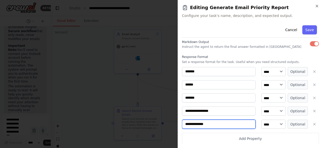
drag, startPoint x: 212, startPoint y: 126, endPoint x: 157, endPoint y: 119, distance: 55.9
click at [157, 119] on body "BETA Build a crew that is accessing my emails in outlook in the last 2 hours (u…" at bounding box center [161, 74] width 323 height 148
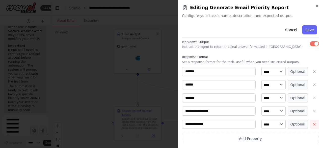
click at [312, 122] on icon "button" at bounding box center [314, 124] width 4 height 4
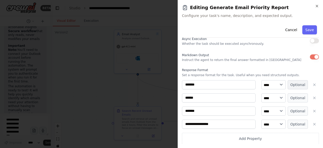
click at [299, 86] on button "Optional" at bounding box center [298, 84] width 20 height 9
click at [301, 101] on button "Optional" at bounding box center [298, 97] width 20 height 9
click at [299, 109] on button "Optional" at bounding box center [298, 110] width 20 height 9
click at [298, 124] on button "Optional" at bounding box center [298, 123] width 20 height 9
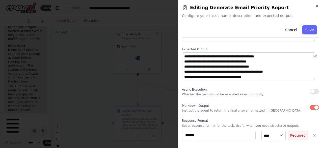
scroll to position [10, 0]
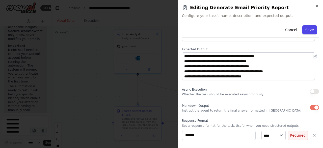
click at [303, 30] on button "Save" at bounding box center [309, 29] width 15 height 9
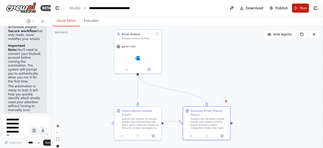
click at [303, 12] on button "Run" at bounding box center [300, 8] width 17 height 9
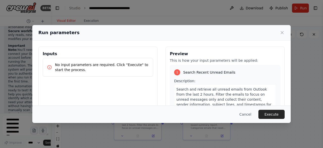
click at [272, 112] on button "Execute" at bounding box center [271, 114] width 26 height 9
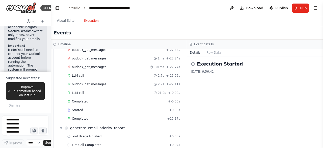
scroll to position [78, 0]
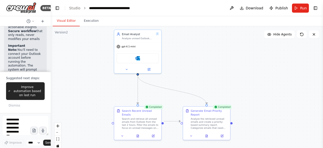
click at [68, 20] on button "Visual Editor" at bounding box center [66, 21] width 27 height 11
click at [209, 132] on button at bounding box center [207, 134] width 16 height 5
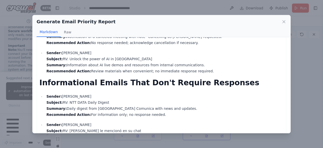
scroll to position [238, 0]
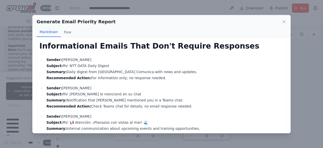
click at [317, 73] on div "Generate Email Priority Report Markdown Raw High Priority Emails Requiring Imme…" at bounding box center [161, 74] width 323 height 148
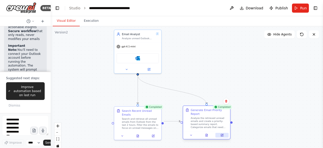
click at [222, 133] on icon at bounding box center [222, 134] width 3 height 3
click at [206, 133] on icon at bounding box center [207, 134] width 2 height 3
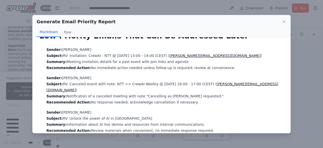
scroll to position [87, 0]
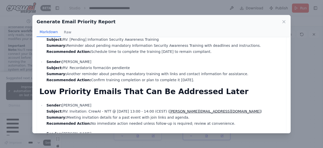
click at [302, 78] on div "Generate Email Priority Report Markdown Raw High Priority Emails Requiring Imme…" at bounding box center [161, 74] width 323 height 148
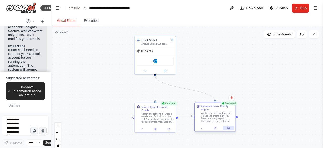
click at [227, 126] on icon at bounding box center [228, 127] width 3 height 3
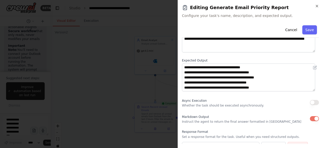
scroll to position [106, 0]
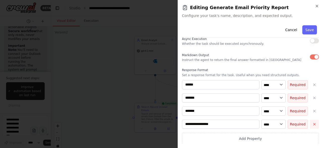
click at [313, 123] on button "button" at bounding box center [314, 123] width 9 height 9
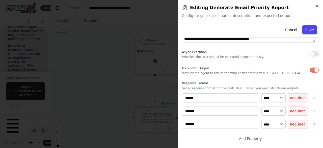
click at [306, 31] on button "Save" at bounding box center [309, 29] width 15 height 9
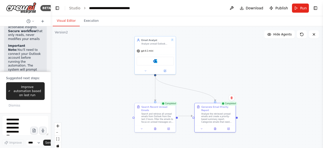
drag, startPoint x: 302, startPoint y: 6, endPoint x: 301, endPoint y: 10, distance: 3.8
click at [302, 6] on span "Run" at bounding box center [303, 8] width 7 height 5
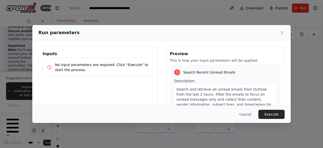
scroll to position [50, 0]
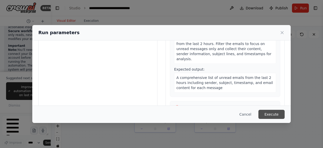
click at [270, 113] on button "Execute" at bounding box center [271, 114] width 26 height 9
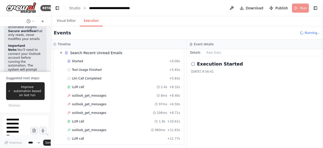
scroll to position [36, 0]
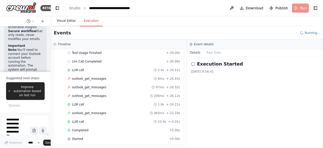
click at [64, 23] on button "Visual Editor" at bounding box center [66, 21] width 27 height 11
click at [93, 22] on button "Execution" at bounding box center [91, 21] width 23 height 11
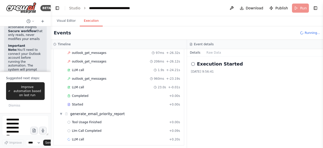
scroll to position [103, 0]
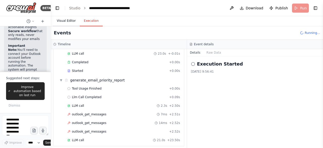
click at [65, 20] on button "Visual Editor" at bounding box center [66, 21] width 27 height 11
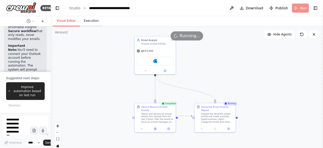
click at [91, 22] on button "Execution" at bounding box center [91, 21] width 23 height 11
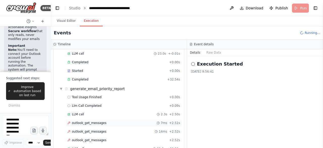
scroll to position [112, 0]
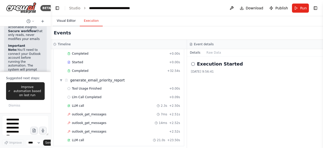
click at [62, 24] on button "Visual Editor" at bounding box center [66, 21] width 27 height 11
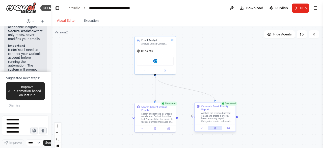
click at [215, 127] on icon at bounding box center [215, 128] width 2 height 2
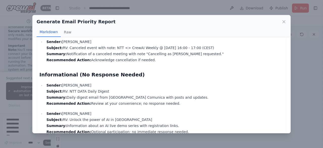
scroll to position [324, 0]
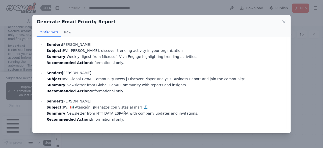
click at [195, 136] on div "Generate Email Priority Report Markdown Raw Email Priority Summary Report (Last…" at bounding box center [161, 74] width 323 height 148
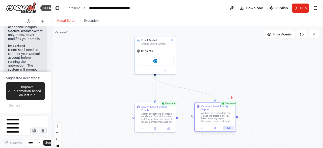
click at [229, 126] on button at bounding box center [228, 128] width 11 height 4
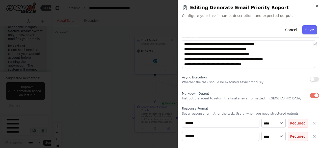
scroll to position [42, 0]
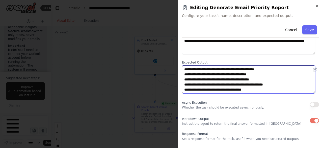
drag, startPoint x: 286, startPoint y: 85, endPoint x: 176, endPoint y: 85, distance: 109.8
click at [176, 85] on body "BETA Build a crew that is accessing my emails in outlook in the last 2 hours (u…" at bounding box center [161, 74] width 323 height 148
click at [195, 86] on textarea "**********" at bounding box center [248, 79] width 133 height 28
drag, startPoint x: 202, startPoint y: 85, endPoint x: 281, endPoint y: 83, distance: 78.7
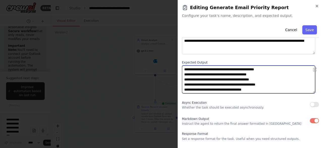
click at [281, 83] on textarea "**********" at bounding box center [248, 79] width 133 height 28
type textarea "**********"
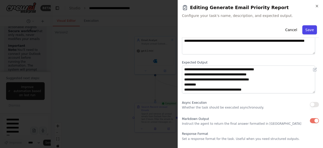
click at [305, 30] on button "Save" at bounding box center [309, 29] width 15 height 9
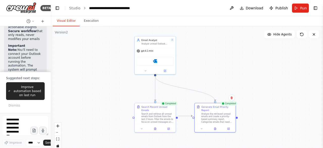
click at [264, 87] on div ".deletable-edge-delete-btn { width: 20px; height: 20px; border: 0px solid #ffff…" at bounding box center [187, 89] width 272 height 126
click at [297, 8] on button "Run" at bounding box center [300, 8] width 17 height 9
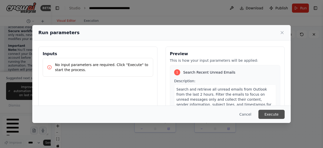
click at [274, 118] on button "Execute" at bounding box center [271, 114] width 26 height 9
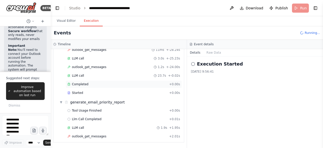
scroll to position [103, 0]
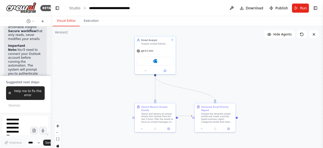
click at [71, 20] on button "Visual Editor" at bounding box center [66, 21] width 27 height 11
click at [219, 115] on div "Analyze the retrieved unread emails and create a priority-based summary report.…" at bounding box center [217, 117] width 32 height 11
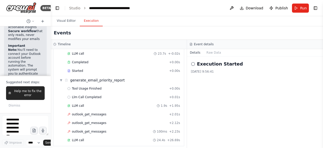
click at [90, 19] on button "Execution" at bounding box center [91, 21] width 23 height 11
click at [95, 138] on div "LLM call 24.4s + 26.69s" at bounding box center [123, 140] width 113 height 4
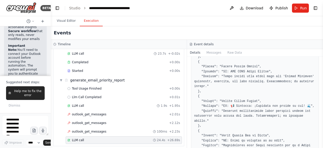
scroll to position [1006, 0]
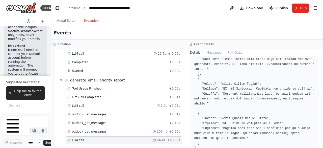
click at [63, 26] on div "Events" at bounding box center [187, 32] width 272 height 13
click at [63, 24] on button "Visual Editor" at bounding box center [66, 21] width 27 height 11
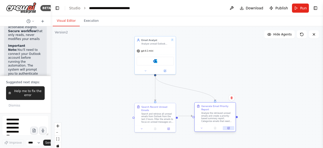
click at [231, 126] on button at bounding box center [228, 128] width 11 height 4
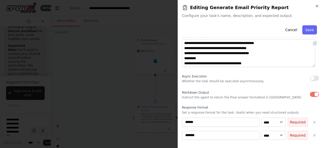
scroll to position [76, 0]
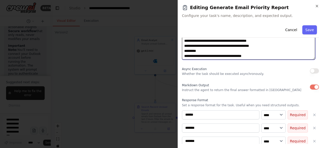
click at [206, 53] on textarea "**********" at bounding box center [248, 46] width 133 height 28
click at [204, 52] on textarea "**********" at bounding box center [248, 46] width 133 height 28
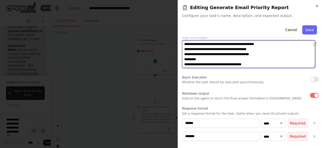
scroll to position [42, 0]
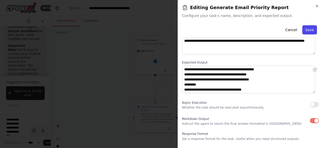
click at [307, 30] on button "Save" at bounding box center [309, 29] width 15 height 9
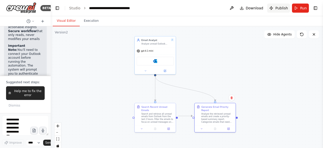
click at [278, 7] on span "Publish" at bounding box center [281, 8] width 13 height 5
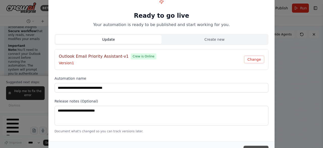
click at [255, 146] on button "Update" at bounding box center [256, 149] width 25 height 9
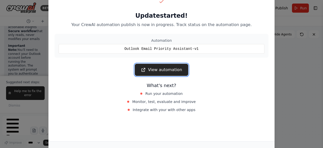
click at [177, 67] on link "View automation" at bounding box center [161, 70] width 53 height 12
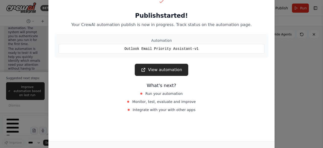
click at [164, 75] on link "View automation" at bounding box center [161, 70] width 53 height 12
click at [312, 74] on div "Publish started! Your CrewAI automation publish is now in progress. Track statu…" at bounding box center [161, 74] width 323 height 148
click at [283, 83] on div "Publish started! Your CrewAI automation publish is now in progress. Track statu…" at bounding box center [161, 74] width 323 height 148
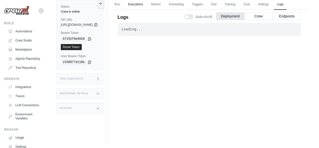
click at [145, 5] on link "Executions" at bounding box center [135, 4] width 21 height 11
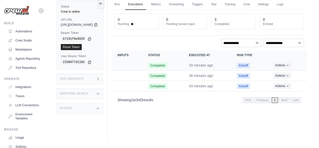
click at [241, 64] on td "Kickoff" at bounding box center [249, 65] width 36 height 10
click at [204, 66] on time "29 minutes ago" at bounding box center [201, 65] width 24 height 4
click at [247, 66] on span "Kickoff" at bounding box center [243, 66] width 13 height 6
click at [279, 62] on button "Actions" at bounding box center [282, 65] width 18 height 6
click at [281, 73] on link "View Details" at bounding box center [285, 74] width 32 height 8
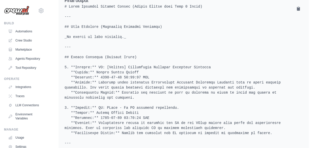
scroll to position [202, 0]
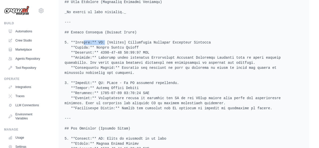
drag, startPoint x: 71, startPoint y: 40, endPoint x: 91, endPoint y: 43, distance: 19.9
copy pre "Sender"
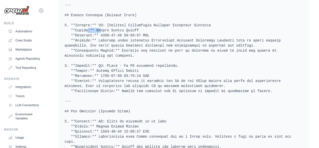
scroll to position [227, 0]
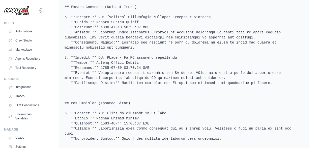
copy pre "Summary"
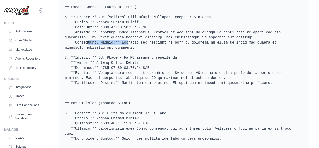
drag, startPoint x: 112, startPoint y: 42, endPoint x: 74, endPoint y: 43, distance: 37.9
copy pre "Recommended Action:"
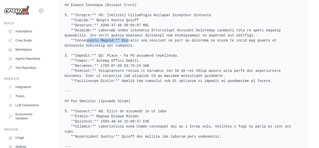
scroll to position [177, 0]
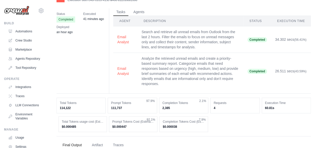
scroll to position [0, 0]
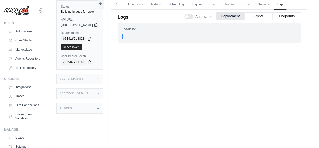
click at [196, 67] on div "Loading... . . . In Progress" at bounding box center [209, 76] width 183 height 107
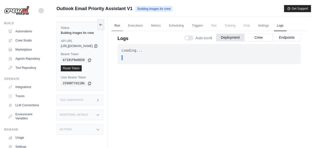
click at [123, 23] on link "Run" at bounding box center [118, 25] width 12 height 11
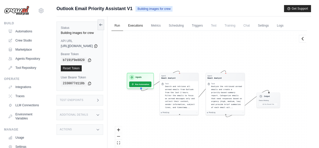
click at [146, 23] on link "Executions" at bounding box center [135, 25] width 21 height 11
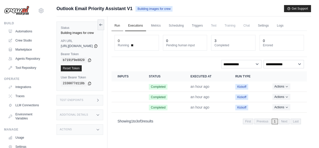
click at [123, 22] on link "Run" at bounding box center [118, 25] width 12 height 11
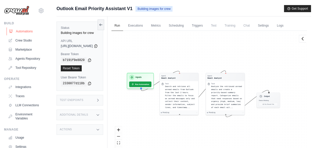
click at [25, 31] on link "Automations" at bounding box center [26, 31] width 38 height 8
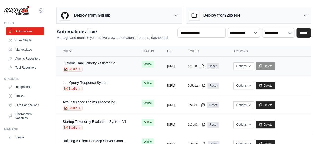
click at [109, 65] on div "Outlook Email Priority Assistant V1" at bounding box center [90, 63] width 55 height 5
click at [110, 67] on div "Studio" at bounding box center [90, 69] width 55 height 5
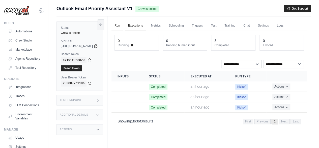
click at [123, 26] on link "Run" at bounding box center [118, 25] width 12 height 11
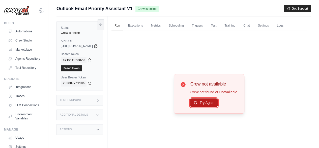
click at [216, 101] on button "Try Again" at bounding box center [204, 102] width 28 height 9
click at [218, 105] on button "Try Again" at bounding box center [204, 102] width 28 height 9
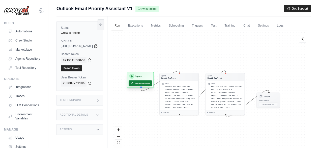
click at [145, 84] on button "Run Automation" at bounding box center [140, 83] width 23 height 6
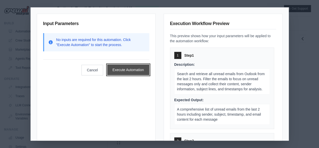
click at [118, 71] on button "Execute Automation" at bounding box center [128, 69] width 42 height 11
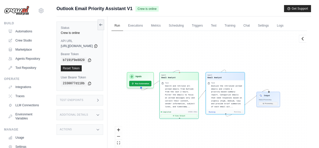
scroll to position [1884, 0]
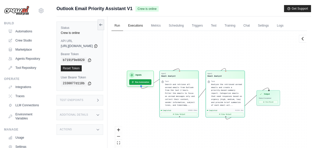
click at [146, 24] on link "Executions" at bounding box center [135, 25] width 21 height 11
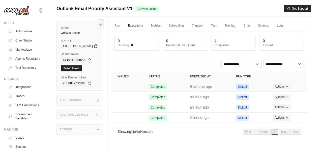
click at [227, 86] on td "9 minutes ago" at bounding box center [207, 86] width 46 height 10
click at [200, 86] on time "9 minutes ago" at bounding box center [201, 86] width 22 height 4
click at [123, 28] on link "Run" at bounding box center [118, 25] width 12 height 11
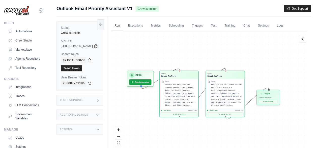
click at [280, 103] on div "Output Status: Completed View Result" at bounding box center [268, 97] width 23 height 15
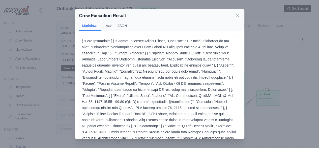
click at [123, 26] on button "JSON" at bounding box center [122, 26] width 15 height 10
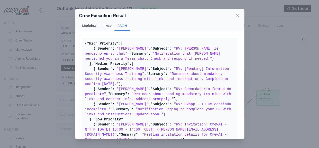
click at [87, 24] on button "Markdown" at bounding box center [90, 26] width 22 height 10
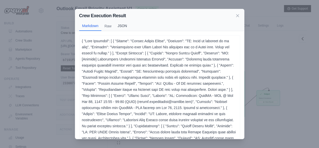
click at [120, 27] on button "JSON" at bounding box center [122, 26] width 15 height 10
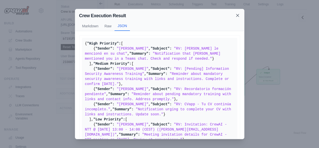
click at [237, 13] on icon at bounding box center [237, 15] width 5 height 5
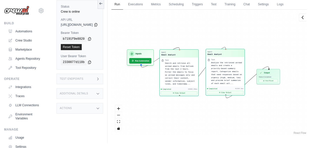
click at [241, 65] on span "Analyze the retrieved unread emails and create a priority-based summary report.…" at bounding box center [226, 72] width 31 height 23
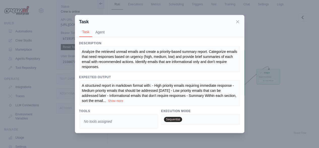
click at [237, 24] on icon at bounding box center [237, 21] width 5 height 5
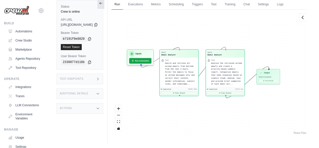
click at [103, 4] on icon at bounding box center [101, 3] width 4 height 4
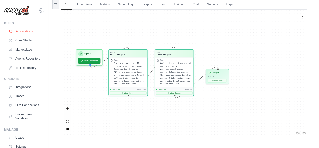
click at [28, 30] on link "Automations" at bounding box center [26, 31] width 38 height 8
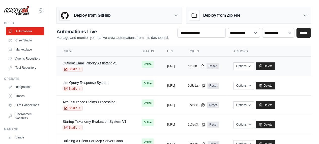
click at [85, 65] on div "Outlook Email Priority Assistant V1 Studio" at bounding box center [90, 66] width 55 height 11
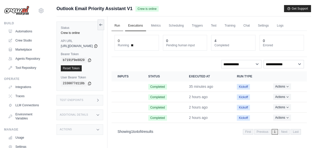
click at [123, 23] on link "Run" at bounding box center [118, 25] width 12 height 11
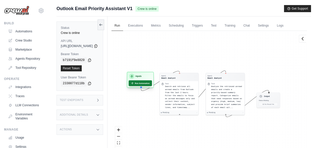
click at [142, 82] on button "Run Automation" at bounding box center [140, 83] width 23 height 6
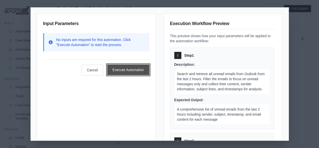
click at [143, 73] on button "Execute Automation" at bounding box center [128, 69] width 42 height 11
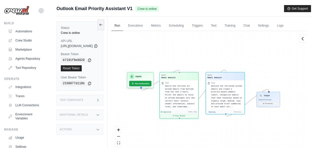
scroll to position [3711, 0]
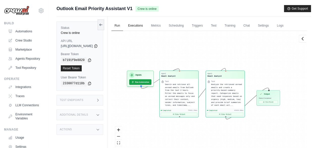
click at [146, 28] on link "Executions" at bounding box center [135, 25] width 21 height 11
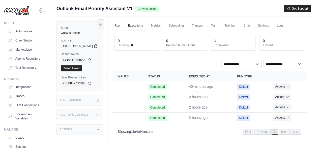
click at [123, 25] on link "Run" at bounding box center [118, 25] width 12 height 11
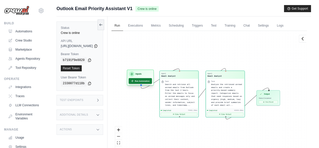
click at [150, 81] on button "Run Automation" at bounding box center [140, 81] width 23 height 6
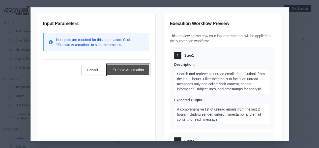
click at [133, 65] on button "Execute Automation" at bounding box center [128, 69] width 42 height 11
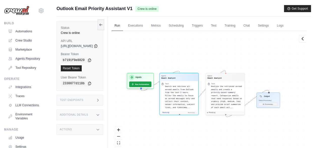
scroll to position [118, 0]
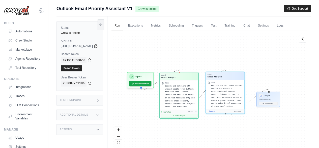
click at [238, 102] on span "Analyze the retrieved unread emails and create a priority-based summary report.…" at bounding box center [226, 95] width 31 height 23
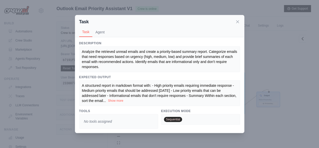
click at [108, 102] on button "Show more" at bounding box center [115, 100] width 15 height 4
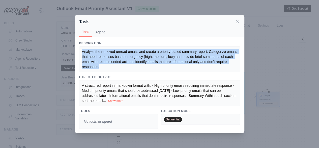
drag, startPoint x: 82, startPoint y: 50, endPoint x: 100, endPoint y: 68, distance: 26.2
drag, startPoint x: 99, startPoint y: 67, endPoint x: 77, endPoint y: 52, distance: 26.6
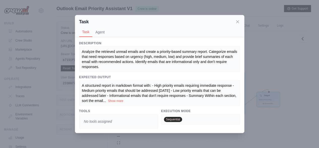
drag, startPoint x: 103, startPoint y: 65, endPoint x: 82, endPoint y: 53, distance: 23.8
drag, startPoint x: 109, startPoint y: 67, endPoint x: 82, endPoint y: 52, distance: 30.3
click at [84, 53] on span "Analyze the retrieved unread emails and create a priority-based summary report.…" at bounding box center [160, 58] width 156 height 19
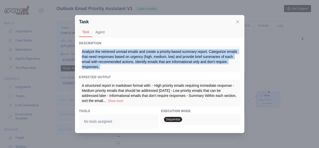
click at [84, 53] on span "Analyze the retrieved unread emails and create a priority-based summary report.…" at bounding box center [160, 58] width 156 height 19
copy span "Analyze the retrieved unread emails and create a priority-based summary report.…"
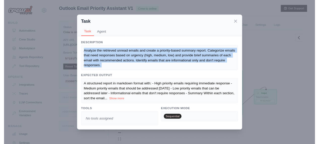
scroll to position [5068, 0]
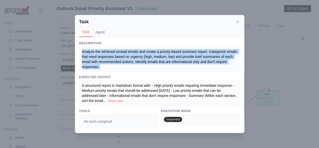
click at [270, 53] on div "Task Task Agent Description Analyze the retrieved unread emails and create a pr…" at bounding box center [159, 74] width 319 height 148
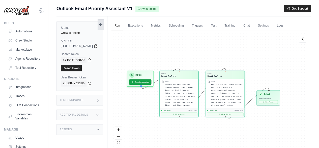
click at [103, 25] on icon at bounding box center [101, 24] width 4 height 4
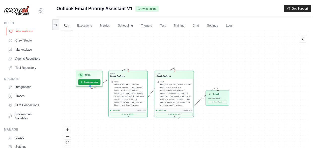
click at [29, 30] on link "Automations" at bounding box center [26, 31] width 38 height 8
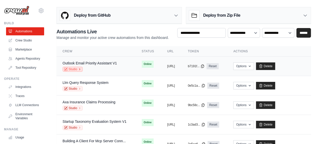
click at [68, 69] on link "Studio" at bounding box center [73, 69] width 20 height 5
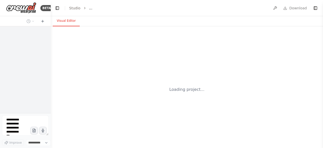
select select "****"
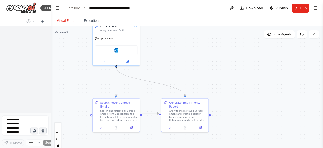
drag, startPoint x: 179, startPoint y: 79, endPoint x: 175, endPoint y: 45, distance: 34.6
click at [175, 45] on div ".deletable-edge-delete-btn { width: 20px; height: 20px; border: 0px solid #ffff…" at bounding box center [187, 89] width 272 height 126
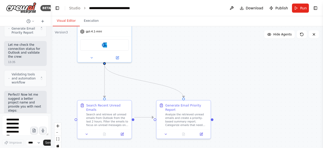
scroll to position [457, 0]
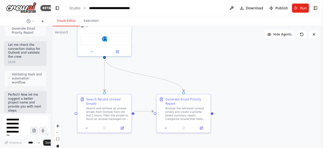
drag, startPoint x: 195, startPoint y: 60, endPoint x: 196, endPoint y: 53, distance: 7.4
click at [196, 53] on div ".deletable-edge-delete-btn { width: 20px; height: 20px; border: 0px solid #ffff…" at bounding box center [187, 89] width 272 height 126
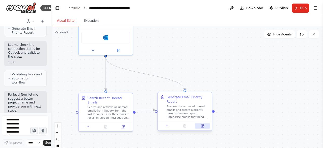
click at [202, 124] on icon at bounding box center [203, 126] width 4 height 4
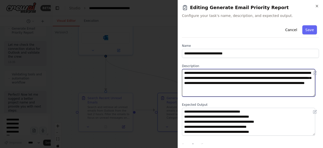
click at [185, 78] on textarea "**********" at bounding box center [248, 83] width 133 height 28
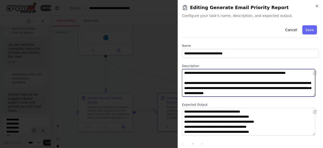
click at [207, 77] on textarea "**********" at bounding box center [248, 83] width 133 height 28
click at [273, 83] on textarea "**********" at bounding box center [248, 83] width 133 height 28
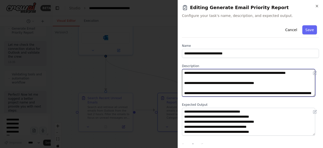
scroll to position [4, 0]
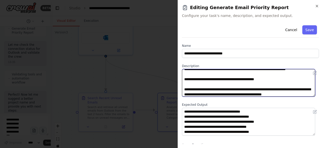
paste textarea "**********"
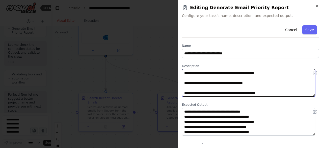
scroll to position [0, 0]
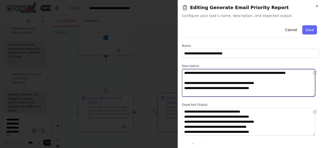
click at [184, 93] on textarea at bounding box center [248, 83] width 133 height 28
click at [184, 89] on textarea at bounding box center [248, 83] width 133 height 28
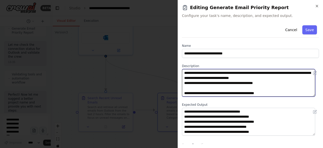
click at [184, 92] on textarea at bounding box center [248, 83] width 133 height 28
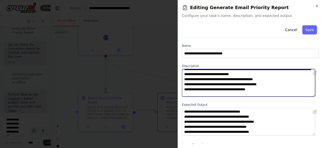
scroll to position [9, 0]
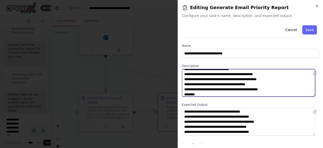
type textarea "**********"
click at [184, 93] on textarea at bounding box center [248, 83] width 133 height 28
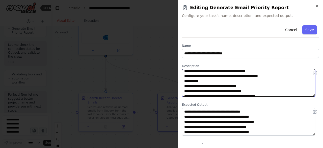
scroll to position [22, 0]
click at [184, 86] on textarea at bounding box center [248, 83] width 133 height 28
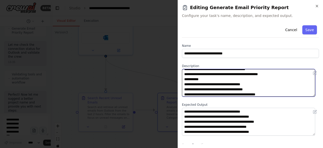
scroll to position [29, 0]
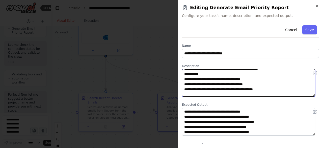
click at [193, 91] on textarea at bounding box center [248, 83] width 133 height 28
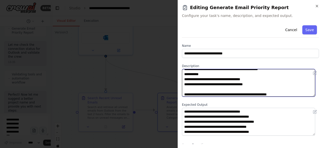
click at [203, 74] on textarea at bounding box center [248, 83] width 133 height 28
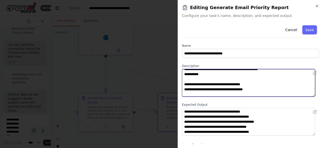
click at [198, 78] on textarea at bounding box center [248, 83] width 133 height 28
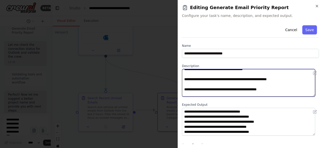
scroll to position [54, 0]
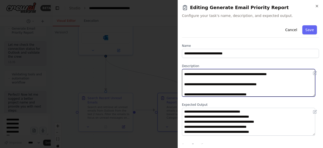
click at [185, 85] on textarea at bounding box center [248, 83] width 133 height 28
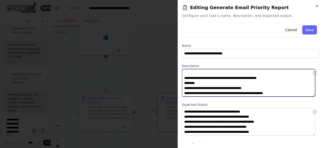
scroll to position [50, 0]
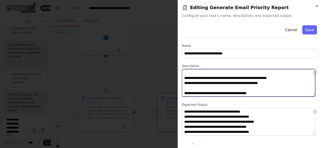
click at [184, 78] on textarea at bounding box center [248, 83] width 133 height 28
click at [184, 93] on textarea at bounding box center [248, 83] width 133 height 28
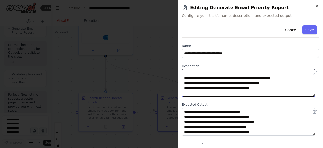
scroll to position [76, 0]
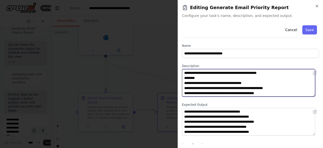
click at [184, 74] on textarea at bounding box center [248, 83] width 133 height 28
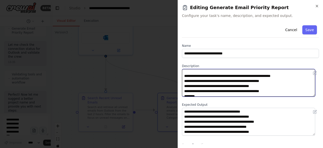
scroll to position [71, 0]
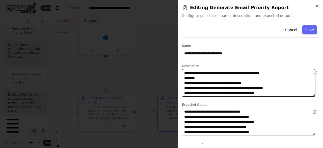
click at [184, 79] on textarea at bounding box center [248, 83] width 133 height 28
click at [183, 84] on textarea at bounding box center [248, 83] width 133 height 28
click at [214, 79] on textarea at bounding box center [248, 83] width 133 height 28
click at [189, 93] on textarea at bounding box center [248, 83] width 133 height 28
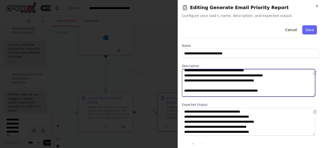
scroll to position [96, 0]
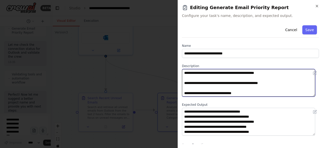
click at [188, 73] on textarea at bounding box center [248, 83] width 133 height 28
click at [184, 82] on textarea at bounding box center [248, 83] width 133 height 28
click at [184, 94] on textarea at bounding box center [248, 83] width 133 height 28
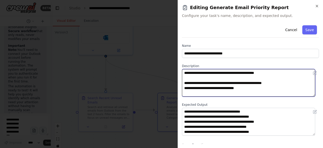
scroll to position [121, 0]
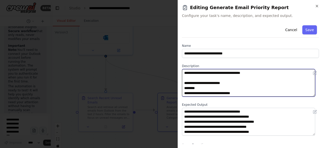
click at [184, 72] on textarea at bounding box center [248, 83] width 133 height 28
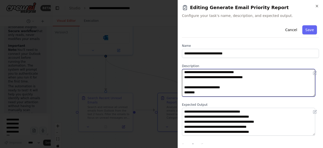
scroll to position [112, 0]
click at [184, 87] on textarea at bounding box center [248, 83] width 133 height 28
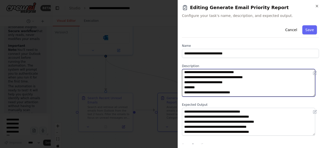
click at [184, 87] on textarea at bounding box center [248, 83] width 133 height 28
click at [184, 92] on textarea at bounding box center [248, 83] width 133 height 28
click at [203, 86] on textarea at bounding box center [248, 83] width 133 height 28
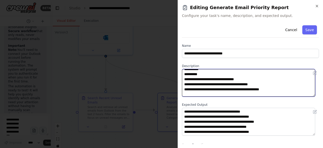
scroll to position [137, 0]
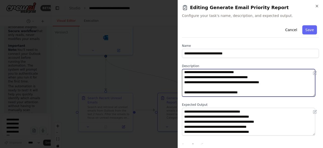
click at [189, 77] on textarea at bounding box center [248, 83] width 133 height 28
click at [184, 91] on textarea at bounding box center [248, 83] width 133 height 28
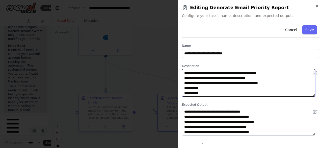
scroll to position [25, 0]
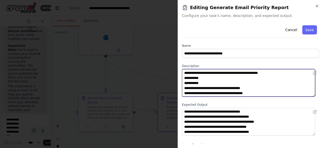
click at [278, 74] on textarea at bounding box center [248, 83] width 133 height 28
paste textarea "**********"
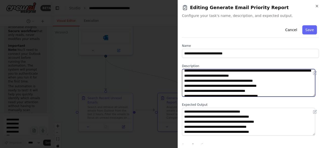
scroll to position [0, 0]
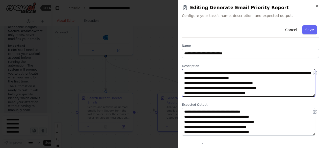
drag, startPoint x: 280, startPoint y: 73, endPoint x: 204, endPoint y: 77, distance: 76.1
click at [204, 77] on textarea at bounding box center [248, 83] width 133 height 28
click at [210, 80] on textarea at bounding box center [248, 83] width 133 height 28
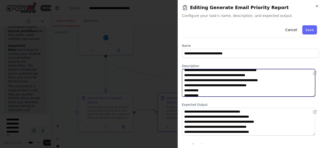
scroll to position [25, 0]
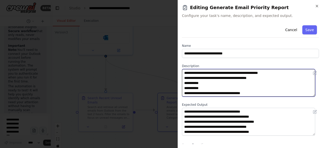
drag, startPoint x: 276, startPoint y: 72, endPoint x: 187, endPoint y: 73, distance: 89.1
click at [187, 73] on textarea at bounding box center [248, 83] width 133 height 28
paste textarea "**"
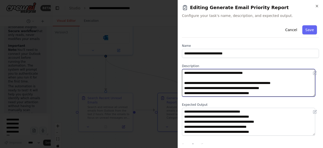
scroll to position [76, 0]
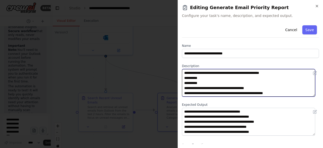
click at [278, 73] on textarea at bounding box center [248, 83] width 133 height 28
drag, startPoint x: 274, startPoint y: 73, endPoint x: 187, endPoint y: 73, distance: 87.1
click at [187, 73] on textarea at bounding box center [248, 83] width 133 height 28
paste textarea "**********"
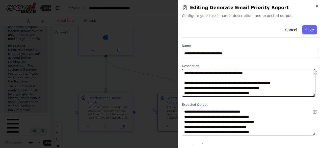
drag, startPoint x: 283, startPoint y: 89, endPoint x: 187, endPoint y: 89, distance: 95.6
click at [187, 89] on textarea at bounding box center [248, 83] width 133 height 28
paste textarea
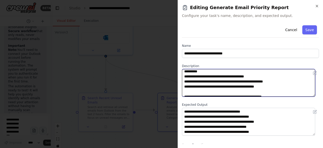
drag, startPoint x: 264, startPoint y: 94, endPoint x: 200, endPoint y: 83, distance: 65.6
click at [200, 83] on textarea at bounding box center [248, 83] width 133 height 28
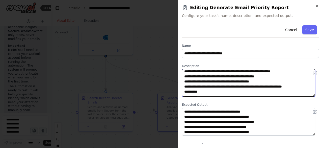
click at [269, 77] on textarea at bounding box center [248, 83] width 133 height 28
drag, startPoint x: 264, startPoint y: 83, endPoint x: 187, endPoint y: 82, distance: 77.5
click at [187, 82] on textarea at bounding box center [248, 83] width 133 height 28
paste textarea "**********"
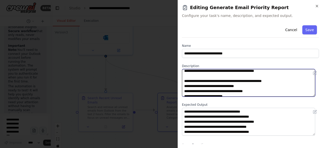
scroll to position [113, 0]
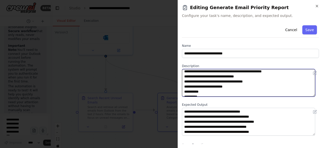
drag, startPoint x: 248, startPoint y: 76, endPoint x: 187, endPoint y: 77, distance: 60.8
click at [187, 77] on textarea at bounding box center [248, 83] width 133 height 28
paste textarea "**********"
drag, startPoint x: 233, startPoint y: 87, endPoint x: 188, endPoint y: 88, distance: 44.4
click at [188, 88] on textarea at bounding box center [248, 83] width 133 height 28
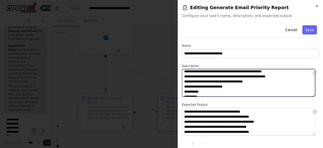
click at [241, 87] on textarea at bounding box center [248, 83] width 133 height 28
drag, startPoint x: 232, startPoint y: 87, endPoint x: 186, endPoint y: 88, distance: 46.2
click at [186, 88] on textarea at bounding box center [248, 83] width 133 height 28
paste textarea "**********"
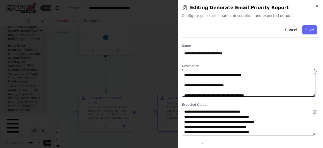
scroll to position [163, 0]
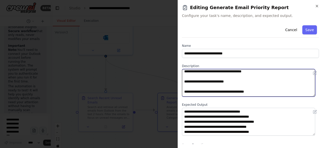
click at [183, 81] on textarea at bounding box center [248, 83] width 133 height 28
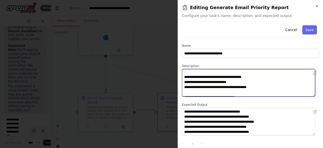
scroll to position [160, 0]
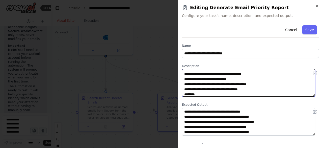
click at [257, 90] on textarea at bounding box center [248, 83] width 133 height 28
click at [184, 95] on textarea at bounding box center [248, 83] width 133 height 28
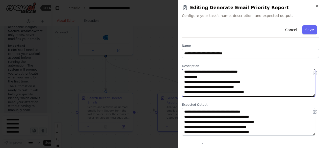
scroll to position [185, 0]
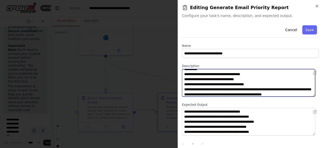
click at [184, 75] on textarea at bounding box center [248, 83] width 133 height 28
click at [204, 70] on textarea at bounding box center [248, 83] width 133 height 28
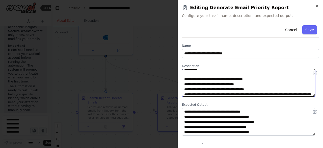
scroll to position [188, 0]
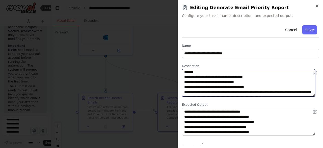
click at [184, 71] on textarea at bounding box center [248, 83] width 133 height 28
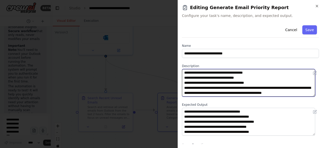
click at [188, 72] on textarea at bounding box center [248, 83] width 133 height 28
click at [188, 78] on textarea at bounding box center [248, 83] width 133 height 28
drag, startPoint x: 216, startPoint y: 84, endPoint x: 177, endPoint y: 83, distance: 38.4
click at [177, 83] on body "BETA Build a crew that is accessing my emails in outlook in the last 2 hours (u…" at bounding box center [161, 74] width 323 height 148
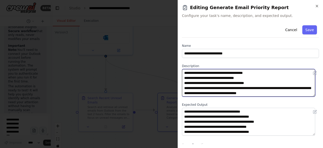
click at [193, 88] on textarea at bounding box center [248, 83] width 133 height 28
click at [184, 88] on textarea at bounding box center [248, 83] width 133 height 28
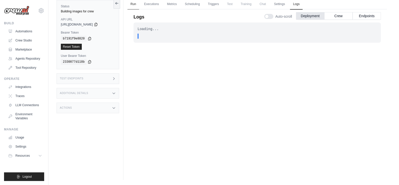
click at [129, 2] on link "Run" at bounding box center [133, 4] width 12 height 11
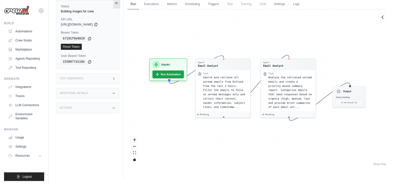
click at [119, 4] on icon at bounding box center [117, 3] width 4 height 4
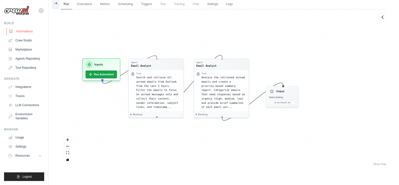
click at [19, 32] on link "Automations" at bounding box center [26, 31] width 38 height 8
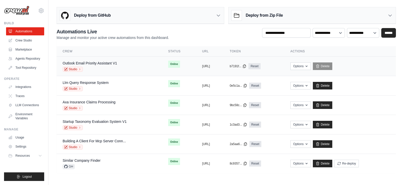
click at [106, 65] on div "Outlook Email Priority Assistant V1" at bounding box center [90, 63] width 55 height 5
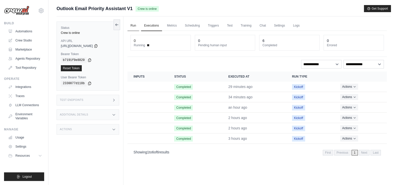
click at [134, 25] on link "Run" at bounding box center [133, 25] width 12 height 11
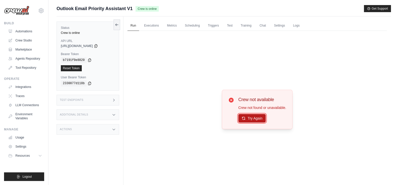
click at [258, 118] on button "Try Again" at bounding box center [252, 118] width 28 height 9
click at [257, 118] on button "Try Again" at bounding box center [252, 118] width 28 height 9
click at [151, 25] on link "Executions" at bounding box center [151, 25] width 21 height 11
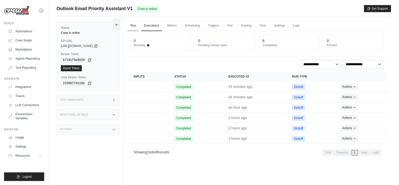
click at [135, 29] on link "Run" at bounding box center [133, 25] width 12 height 11
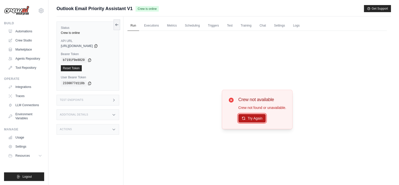
click at [246, 120] on button "Try Again" at bounding box center [252, 118] width 28 height 9
click at [147, 22] on link "Executions" at bounding box center [151, 25] width 21 height 11
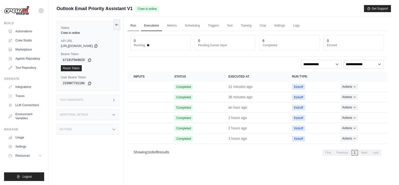
click at [132, 25] on link "Run" at bounding box center [133, 25] width 12 height 11
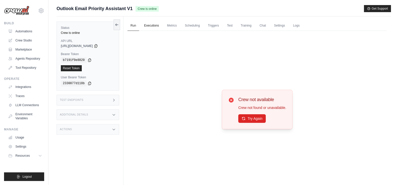
click at [156, 26] on link "Executions" at bounding box center [151, 25] width 21 height 11
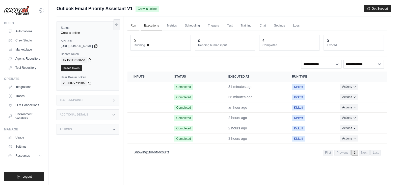
click at [129, 26] on link "Run" at bounding box center [133, 25] width 12 height 11
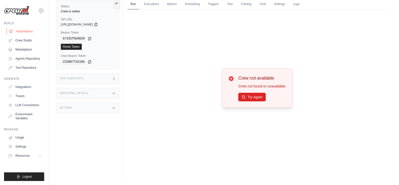
click at [25, 33] on link "Automations" at bounding box center [26, 31] width 38 height 8
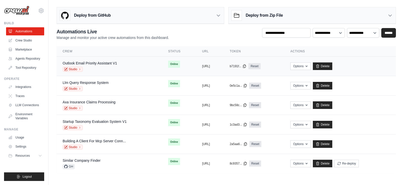
click at [129, 61] on div "Outlook Email Priority Assistant V1 Studio" at bounding box center [109, 66] width 93 height 11
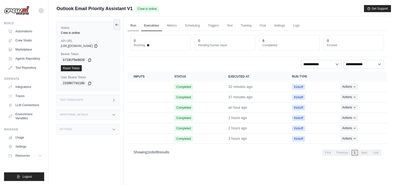
click at [132, 26] on link "Run" at bounding box center [133, 25] width 12 height 11
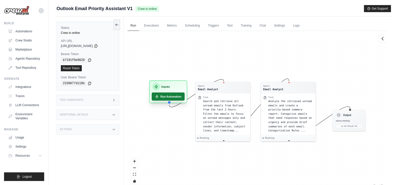
click at [159, 93] on button "Run Automation" at bounding box center [168, 96] width 33 height 8
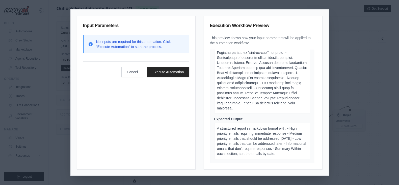
scroll to position [234, 0]
click at [181, 72] on button "Execute Automation" at bounding box center [168, 71] width 42 height 11
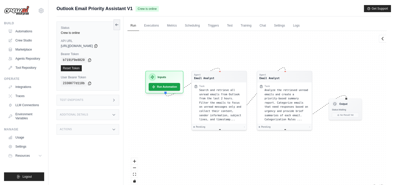
drag, startPoint x: 179, startPoint y: 55, endPoint x: 175, endPoint y: 43, distance: 12.0
click at [175, 43] on div "Agent Email Analyst Task Search and retrieve all unread emails from Outlook fro…" at bounding box center [256, 109] width 259 height 157
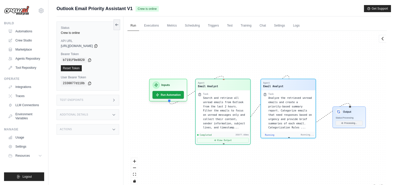
scroll to position [2317, 0]
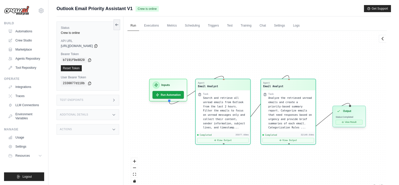
click at [347, 124] on div "View Result" at bounding box center [349, 122] width 27 height 5
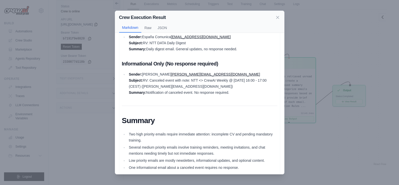
scroll to position [298, 0]
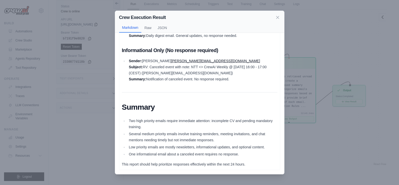
click at [322, 147] on div "Crew Execution Result Markdown Raw JSON Email Priority Summary Report High Prio…" at bounding box center [199, 92] width 399 height 185
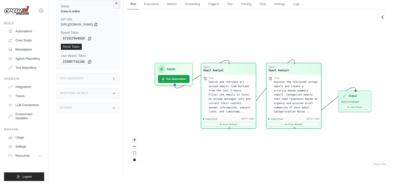
drag, startPoint x: 133, startPoint y: 29, endPoint x: 139, endPoint y: 35, distance: 7.9
click at [139, 35] on div "Agent Email Analyst Task Search and retrieve all unread emails from Outlook fro…" at bounding box center [256, 87] width 259 height 157
click at [149, 4] on link "Executions" at bounding box center [151, 4] width 21 height 11
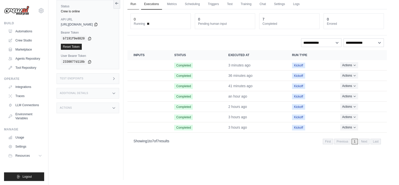
click at [134, 6] on link "Run" at bounding box center [133, 4] width 12 height 11
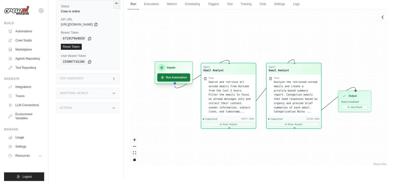
click at [173, 77] on button "Run Automation" at bounding box center [173, 77] width 33 height 8
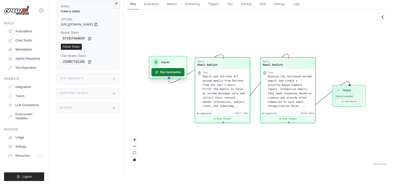
click at [172, 74] on button "Run Automation" at bounding box center [167, 72] width 33 height 8
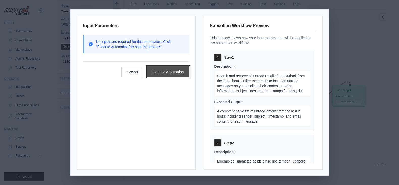
click at [157, 70] on button "Execute Automation" at bounding box center [168, 71] width 42 height 11
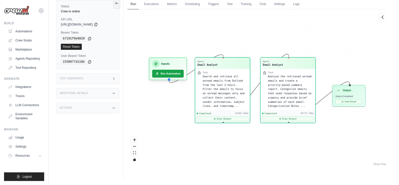
scroll to position [2858, 0]
click at [154, 6] on link "Executions" at bounding box center [151, 4] width 21 height 11
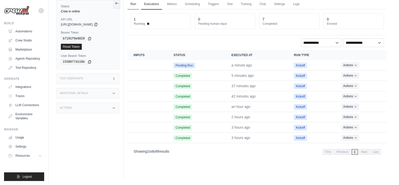
click at [135, 5] on link "Run" at bounding box center [133, 4] width 12 height 11
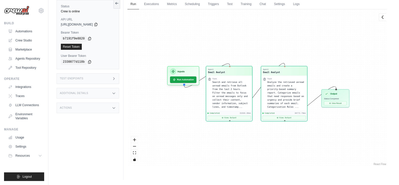
drag, startPoint x: 216, startPoint y: 38, endPoint x: 235, endPoint y: 51, distance: 23.1
click at [236, 51] on div "Agent Email Analyst Task Search and retrieve all unread emails from Outlook fro…" at bounding box center [256, 87] width 259 height 157
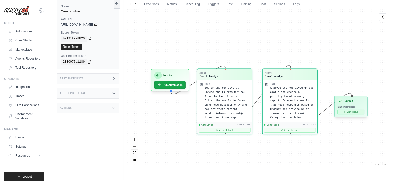
click at [355, 111] on button "View Result" at bounding box center [350, 112] width 27 height 5
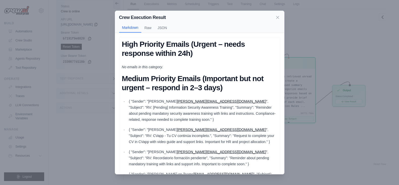
click at [318, 49] on div "Crew Execution Result Markdown Raw JSON High Priority Emails (Urgent – needs re…" at bounding box center [199, 92] width 399 height 185
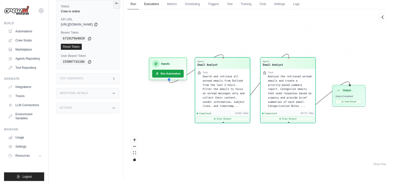
click at [147, 2] on link "Executions" at bounding box center [151, 4] width 21 height 11
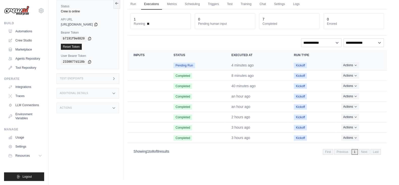
click at [175, 64] on span "Pending Run" at bounding box center [183, 66] width 21 height 6
click at [135, 4] on link "Run" at bounding box center [133, 4] width 12 height 11
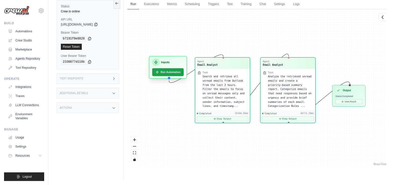
click at [170, 76] on div "Inputs Run Automation" at bounding box center [168, 67] width 38 height 22
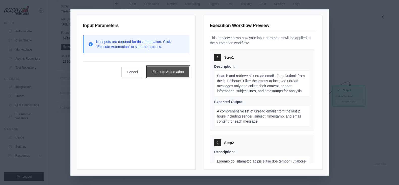
click at [174, 67] on button "Execute Automation" at bounding box center [168, 71] width 42 height 11
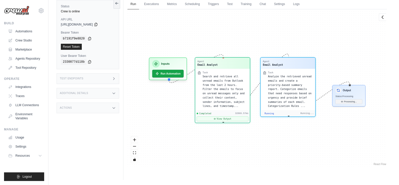
scroll to position [2828, 0]
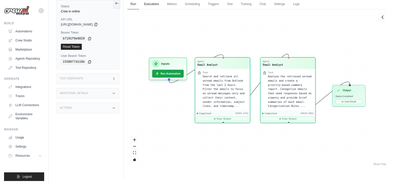
click at [144, 5] on link "Executions" at bounding box center [151, 4] width 21 height 11
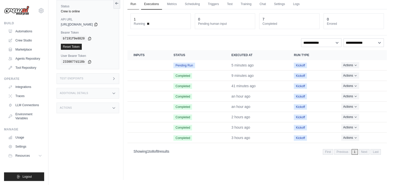
click at [135, 1] on link "Run" at bounding box center [133, 4] width 12 height 11
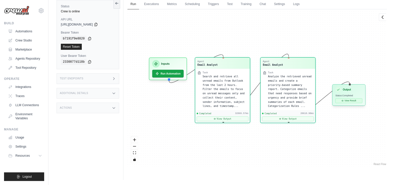
click at [350, 102] on button "View Result" at bounding box center [348, 100] width 27 height 5
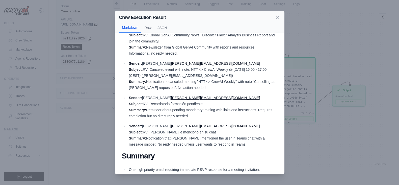
scroll to position [361, 0]
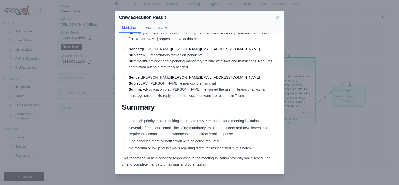
click at [384, 28] on div "Crew Execution Result Markdown Raw JSON High Priority (Urgent – needs response …" at bounding box center [199, 92] width 399 height 185
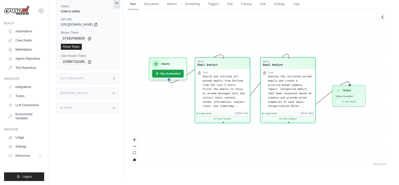
click at [118, 3] on icon at bounding box center [117, 3] width 3 height 0
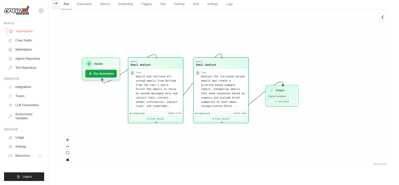
click at [31, 28] on link "Automations" at bounding box center [26, 31] width 38 height 8
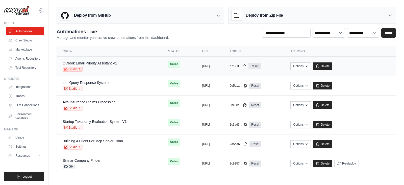
click at [78, 68] on icon at bounding box center [79, 69] width 3 height 3
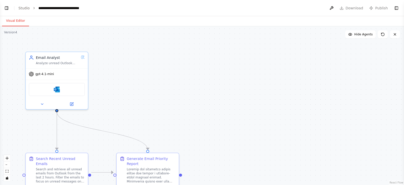
select select "****"
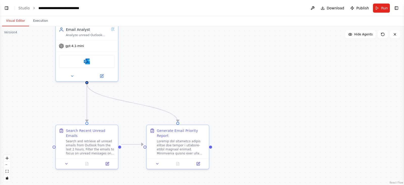
drag, startPoint x: 242, startPoint y: 80, endPoint x: 272, endPoint y: 52, distance: 41.1
click at [272, 52] on div ".deletable-edge-delete-btn { width: 20px; height: 20px; border: 0px solid #ffff…" at bounding box center [202, 105] width 404 height 158
click at [203, 162] on div at bounding box center [178, 162] width 62 height 10
click at [201, 159] on button at bounding box center [197, 162] width 17 height 6
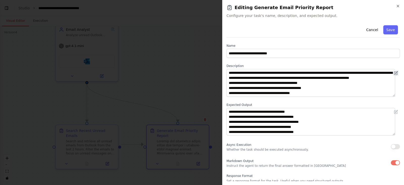
click at [394, 72] on icon at bounding box center [396, 73] width 4 height 4
click at [393, 73] on button at bounding box center [396, 73] width 6 height 6
click at [394, 73] on icon at bounding box center [395, 73] width 3 height 3
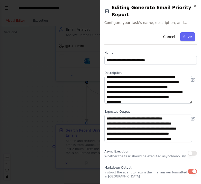
scroll to position [31, 0]
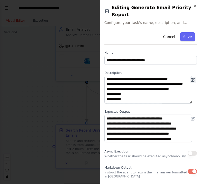
click at [191, 77] on button at bounding box center [193, 80] width 6 height 6
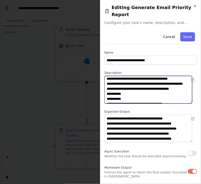
click at [151, 79] on textarea at bounding box center [148, 90] width 88 height 28
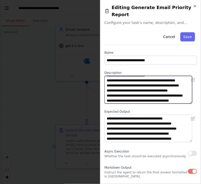
scroll to position [18, 0]
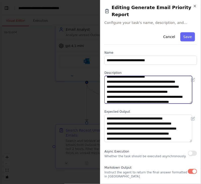
drag, startPoint x: 111, startPoint y: 72, endPoint x: 118, endPoint y: 84, distance: 13.6
click at [118, 84] on textarea at bounding box center [148, 90] width 88 height 28
paste textarea "**********"
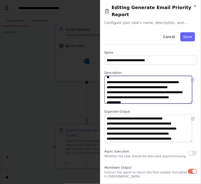
scroll to position [23, 0]
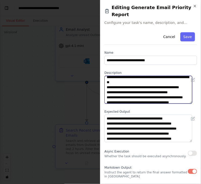
drag, startPoint x: 110, startPoint y: 90, endPoint x: 130, endPoint y: 89, distance: 20.2
click at [130, 89] on textarea at bounding box center [148, 90] width 88 height 28
paste textarea "*******"
click at [109, 86] on textarea at bounding box center [148, 90] width 88 height 28
click at [150, 88] on textarea at bounding box center [148, 90] width 88 height 28
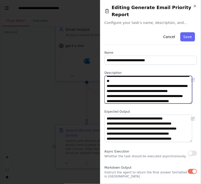
scroll to position [29, 0]
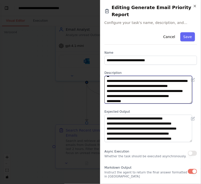
drag, startPoint x: 109, startPoint y: 89, endPoint x: 180, endPoint y: 89, distance: 70.9
click at [180, 89] on textarea at bounding box center [148, 90] width 88 height 28
paste textarea "**********"
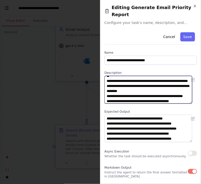
click at [149, 86] on textarea at bounding box center [148, 90] width 88 height 28
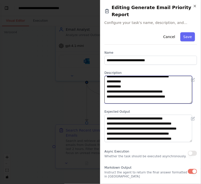
scroll to position [61, 0]
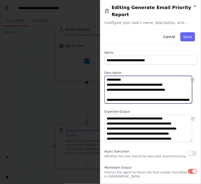
click at [147, 77] on textarea at bounding box center [148, 90] width 88 height 28
click at [139, 76] on textarea at bounding box center [148, 90] width 88 height 28
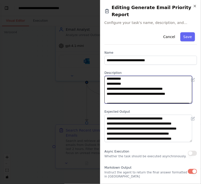
scroll to position [51, 0]
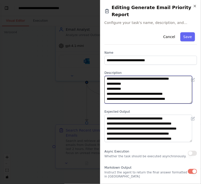
click at [130, 88] on textarea at bounding box center [148, 90] width 88 height 28
drag, startPoint x: 110, startPoint y: 87, endPoint x: 183, endPoint y: 85, distance: 73.5
click at [183, 85] on textarea at bounding box center [148, 90] width 88 height 28
paste textarea "******"
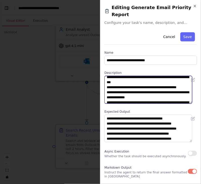
scroll to position [115, 0]
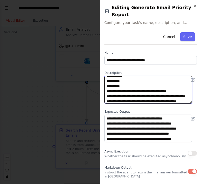
click at [127, 86] on textarea at bounding box center [148, 90] width 88 height 28
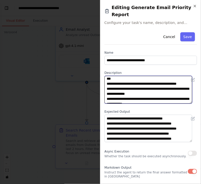
scroll to position [84, 0]
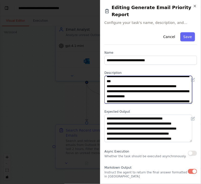
drag, startPoint x: 140, startPoint y: 77, endPoint x: 111, endPoint y: 91, distance: 33.0
click at [111, 91] on textarea at bounding box center [148, 90] width 88 height 28
paste textarea "*****"
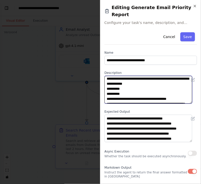
scroll to position [116, 0]
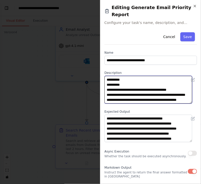
click at [125, 76] on textarea at bounding box center [148, 90] width 88 height 28
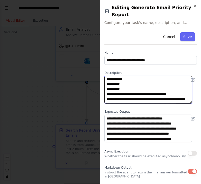
scroll to position [110, 0]
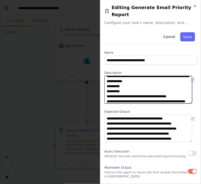
drag, startPoint x: 110, startPoint y: 72, endPoint x: 126, endPoint y: 79, distance: 17.2
click at [126, 79] on textarea at bounding box center [148, 90] width 88 height 28
paste textarea "**********"
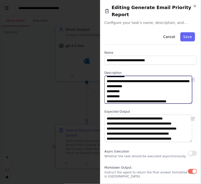
drag, startPoint x: 109, startPoint y: 85, endPoint x: 156, endPoint y: 90, distance: 46.7
click at [156, 90] on textarea at bounding box center [148, 90] width 88 height 28
paste textarea "***"
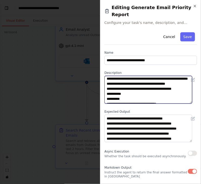
scroll to position [126, 0]
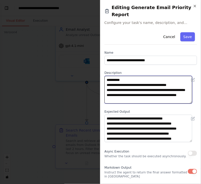
drag, startPoint x: 109, startPoint y: 94, endPoint x: 158, endPoint y: 83, distance: 50.9
click at [158, 83] on textarea at bounding box center [148, 90] width 88 height 28
paste textarea
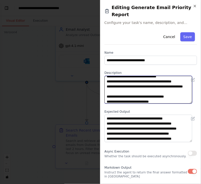
click at [145, 85] on textarea at bounding box center [148, 90] width 88 height 28
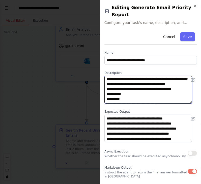
click at [130, 92] on textarea at bounding box center [148, 90] width 88 height 28
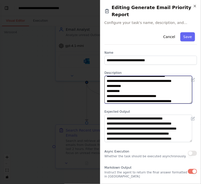
scroll to position [170, 0]
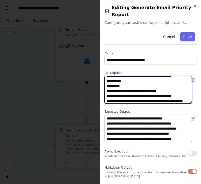
drag, startPoint x: 111, startPoint y: 83, endPoint x: 128, endPoint y: 87, distance: 17.7
click at [128, 87] on textarea at bounding box center [148, 90] width 88 height 28
paste textarea "*******"
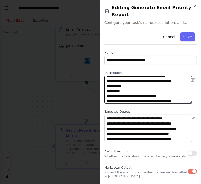
click at [139, 88] on textarea at bounding box center [148, 90] width 88 height 28
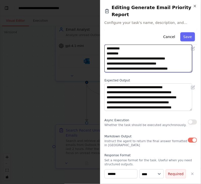
scroll to position [288, 0]
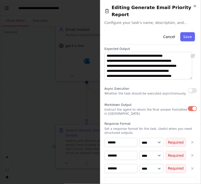
drag, startPoint x: 178, startPoint y: 40, endPoint x: 122, endPoint y: 61, distance: 60.0
click at [122, 61] on div "**********" at bounding box center [150, 78] width 93 height 222
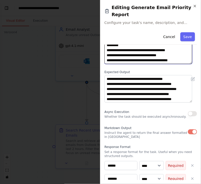
scroll to position [31, 0]
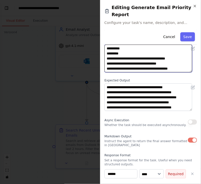
click at [140, 48] on textarea at bounding box center [148, 59] width 88 height 28
drag, startPoint x: 179, startPoint y: 44, endPoint x: 111, endPoint y: 44, distance: 68.4
click at [111, 45] on textarea at bounding box center [148, 59] width 88 height 28
paste textarea "**********"
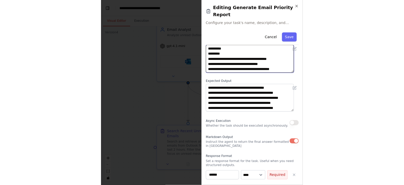
scroll to position [288, 0]
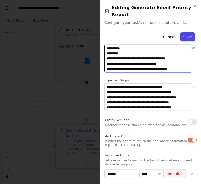
type textarea "**********"
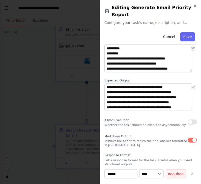
click at [182, 32] on button "Save" at bounding box center [187, 36] width 15 height 9
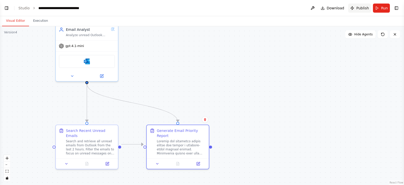
click at [359, 7] on span "Publish" at bounding box center [362, 8] width 13 height 5
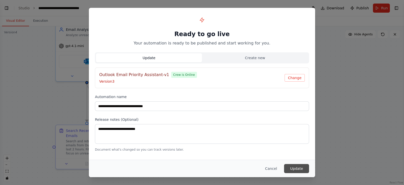
click at [303, 165] on button "Update" at bounding box center [296, 168] width 25 height 9
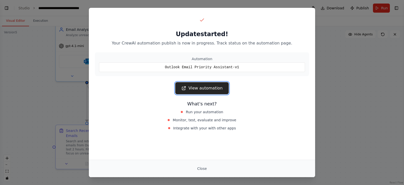
click at [208, 87] on link "View automation" at bounding box center [201, 88] width 53 height 12
click at [376, 125] on div "Update started! Your CrewAI automation publish is now in progress. Track status…" at bounding box center [202, 92] width 404 height 185
click at [200, 170] on button "Close" at bounding box center [202, 168] width 18 height 9
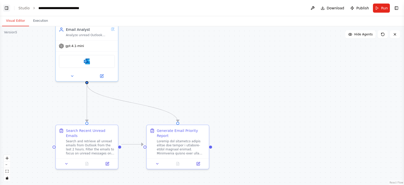
click at [4, 9] on button "Toggle Left Sidebar" at bounding box center [6, 8] width 7 height 7
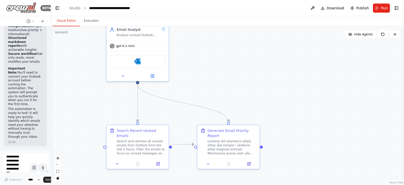
click at [14, 6] on img at bounding box center [21, 7] width 30 height 11
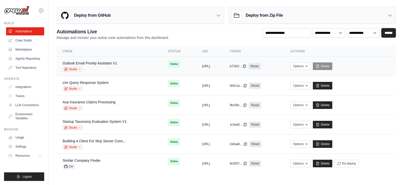
click at [99, 67] on div "Studio" at bounding box center [90, 69] width 55 height 5
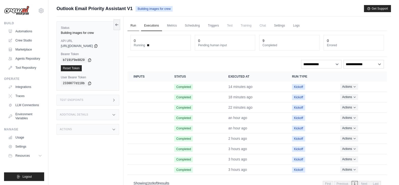
click at [132, 24] on link "Run" at bounding box center [133, 25] width 12 height 11
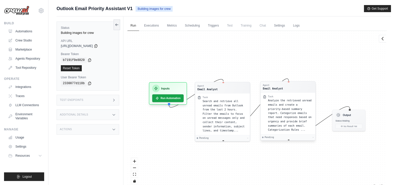
click at [289, 123] on div "Analyze the retrieved unread emails and create a priority-based summary report.…" at bounding box center [290, 115] width 45 height 34
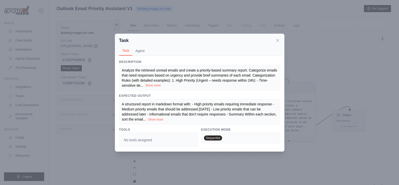
click at [153, 83] on button "Show more" at bounding box center [152, 85] width 15 height 4
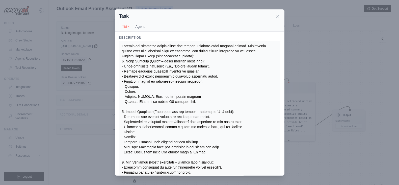
click at [362, 84] on div "Task Task Agent Description Show less Expected Output A structured report in ma…" at bounding box center [199, 92] width 399 height 185
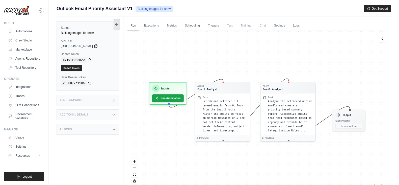
click at [115, 23] on icon at bounding box center [117, 24] width 4 height 4
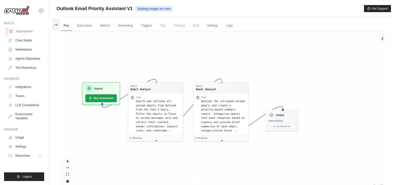
click at [23, 31] on link "Automations" at bounding box center [26, 31] width 38 height 8
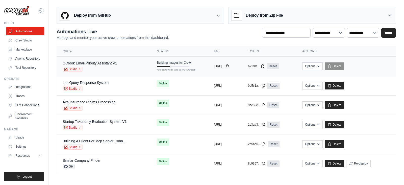
click at [171, 68] on div "First deploy can take up to 10 minutes" at bounding box center [173, 70] width 32 height 4
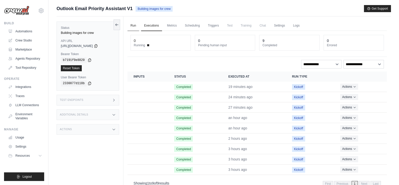
click at [130, 27] on link "Run" at bounding box center [133, 25] width 12 height 11
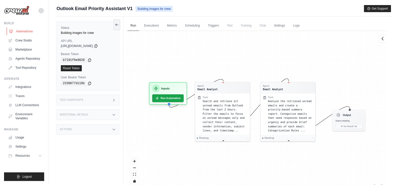
click at [26, 32] on link "Automations" at bounding box center [26, 31] width 38 height 8
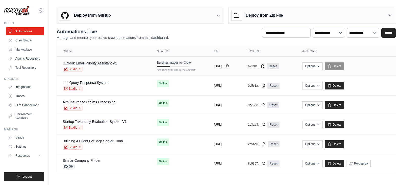
click at [169, 69] on div "First deploy can take up to 10 minutes" at bounding box center [173, 70] width 32 height 4
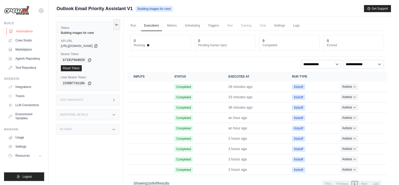
click at [11, 31] on icon at bounding box center [11, 31] width 4 height 4
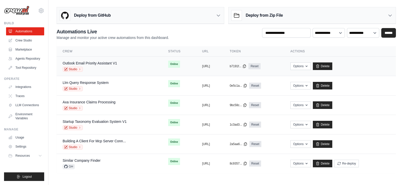
click at [102, 66] on div "Outlook Email Priority Assistant V1 Studio" at bounding box center [90, 66] width 55 height 11
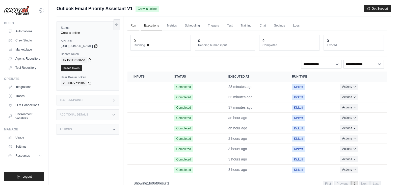
click at [135, 23] on link "Run" at bounding box center [133, 25] width 12 height 11
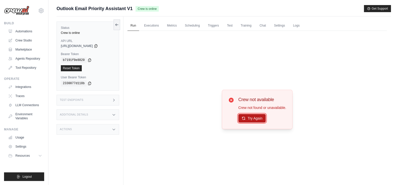
click at [249, 118] on button "Try Again" at bounding box center [252, 118] width 28 height 9
click at [117, 23] on icon at bounding box center [117, 24] width 4 height 4
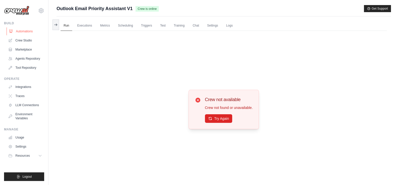
click at [22, 30] on link "Automations" at bounding box center [26, 31] width 38 height 8
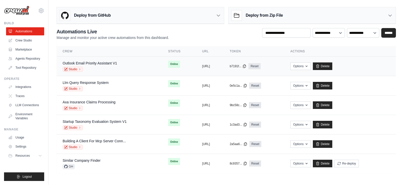
click at [108, 70] on div "Studio" at bounding box center [90, 69] width 55 height 5
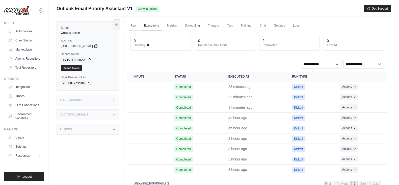
click at [131, 26] on link "Run" at bounding box center [133, 25] width 12 height 11
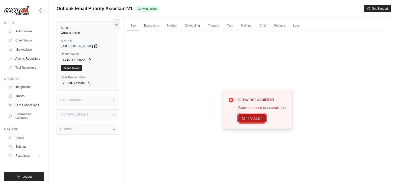
click at [255, 119] on button "Try Again" at bounding box center [252, 118] width 28 height 9
click at [260, 117] on button "Try Again" at bounding box center [252, 118] width 28 height 9
click at [259, 117] on button "Try Again" at bounding box center [252, 118] width 28 height 9
click at [153, 22] on link "Executions" at bounding box center [151, 25] width 21 height 11
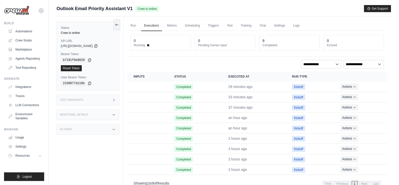
click at [120, 27] on div "Status Crew is online API URL copied https://outlook-email-priority-assistant-v…" at bounding box center [90, 108] width 67 height 185
click at [130, 25] on link "Run" at bounding box center [133, 25] width 12 height 11
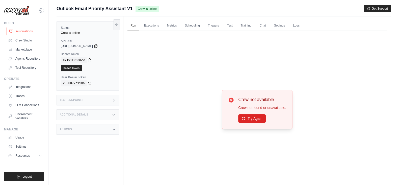
click at [19, 30] on link "Automations" at bounding box center [26, 31] width 38 height 8
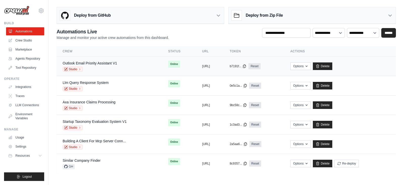
click at [108, 70] on div "Studio" at bounding box center [90, 69] width 55 height 5
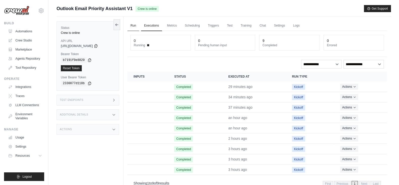
click at [129, 23] on link "Run" at bounding box center [133, 25] width 12 height 11
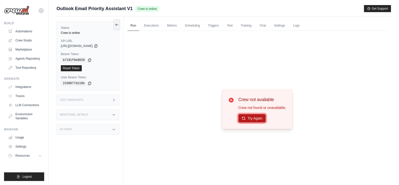
click at [250, 119] on button "Try Again" at bounding box center [252, 118] width 28 height 9
click at [19, 6] on img at bounding box center [16, 11] width 25 height 10
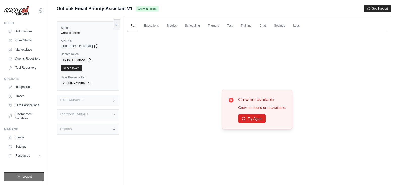
click at [23, 173] on button "Logout" at bounding box center [24, 176] width 40 height 9
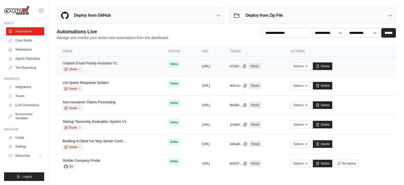
click at [80, 62] on link "Outlook Email Priority Assistant V1" at bounding box center [90, 63] width 55 height 4
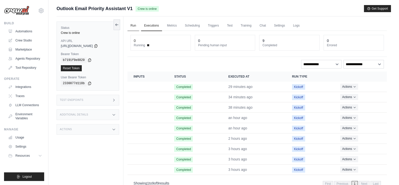
click at [136, 26] on link "Run" at bounding box center [133, 25] width 12 height 11
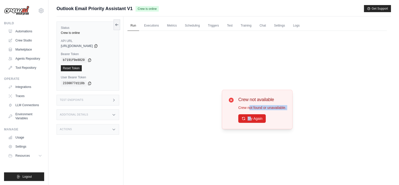
drag, startPoint x: 250, startPoint y: 110, endPoint x: 252, endPoint y: 123, distance: 14.2
click at [252, 122] on div "Crew not available Crew not found or unavailable. Try Again" at bounding box center [257, 109] width 71 height 39
click at [252, 119] on button "Try Again" at bounding box center [252, 118] width 28 height 9
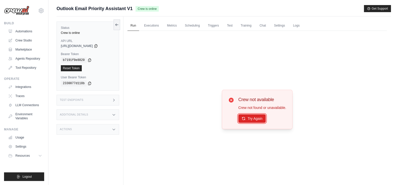
click at [252, 119] on button "Try Again" at bounding box center [252, 118] width 28 height 9
click at [151, 23] on link "Executions" at bounding box center [151, 25] width 21 height 11
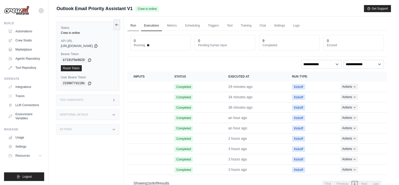
click at [135, 27] on link "Run" at bounding box center [133, 25] width 12 height 11
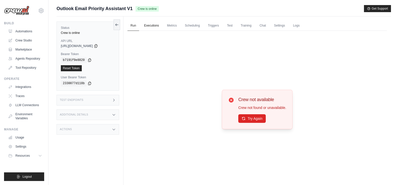
click at [151, 27] on link "Executions" at bounding box center [151, 25] width 21 height 11
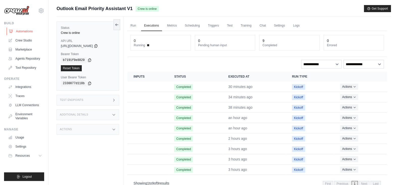
click at [21, 32] on link "Automations" at bounding box center [26, 31] width 38 height 8
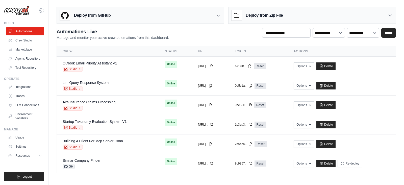
click at [146, 66] on div "Outlook Email Priority Assistant V1 Studio" at bounding box center [108, 66] width 90 height 11
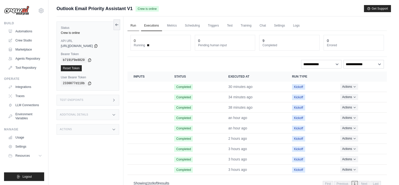
click at [136, 30] on link "Run" at bounding box center [133, 25] width 12 height 11
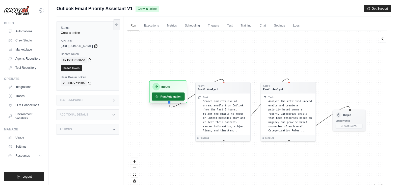
click at [165, 99] on button "Run Automation" at bounding box center [168, 96] width 33 height 8
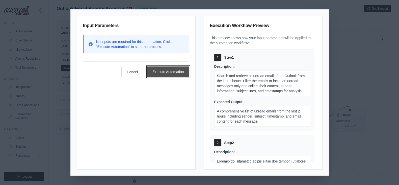
click at [169, 73] on button "Execute Automation" at bounding box center [168, 71] width 42 height 11
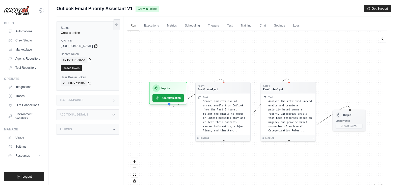
scroll to position [6, 0]
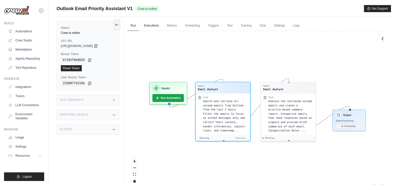
click at [149, 30] on link "Executions" at bounding box center [151, 25] width 21 height 11
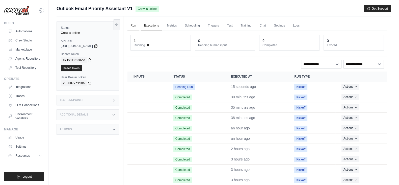
click at [134, 23] on link "Run" at bounding box center [133, 25] width 12 height 11
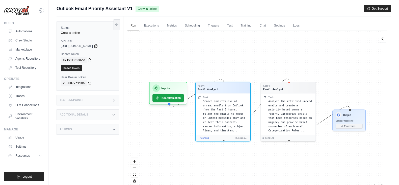
drag, startPoint x: 182, startPoint y: 45, endPoint x: 227, endPoint y: 48, distance: 44.5
click at [227, 48] on div "Agent Email Analyst Task Search and retrieve all unread emails from Outlook fro…" at bounding box center [256, 109] width 259 height 157
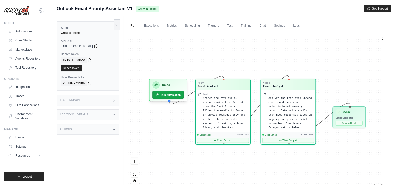
scroll to position [2242, 0]
click at [150, 29] on link "Executions" at bounding box center [151, 25] width 21 height 11
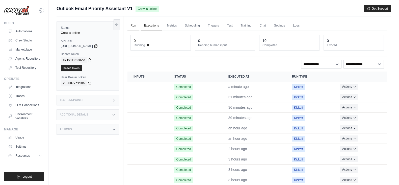
click at [131, 21] on link "Run" at bounding box center [133, 25] width 12 height 11
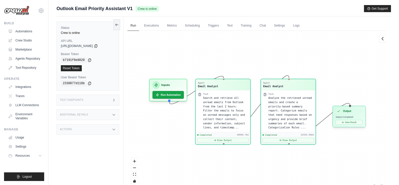
click at [351, 116] on span "Status: Completed" at bounding box center [345, 117] width 18 height 3
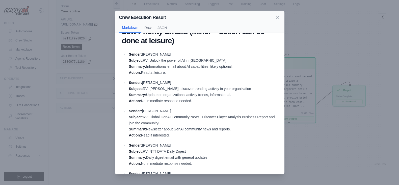
scroll to position [313, 0]
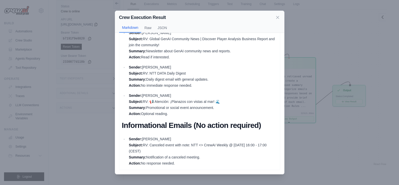
click at [353, 122] on div "Crew Execution Result Markdown Raw JSON High Priority Emails (Urgent – requires…" at bounding box center [199, 92] width 399 height 185
